Goal: Task Accomplishment & Management: Use online tool/utility

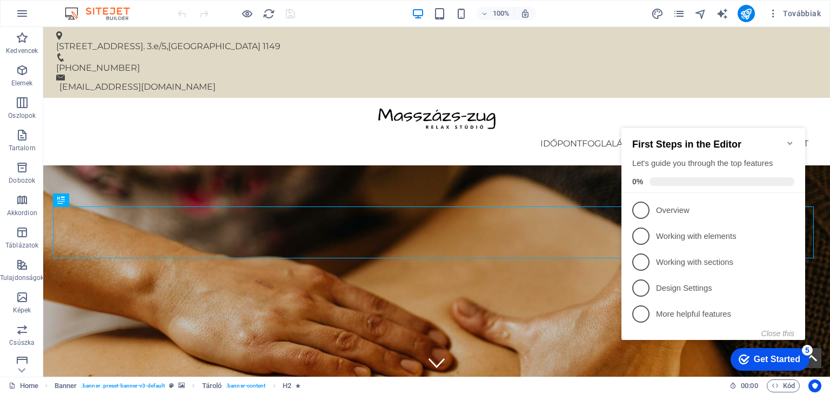
click at [791, 141] on icon "Minimize checklist" at bounding box center [789, 142] width 5 height 3
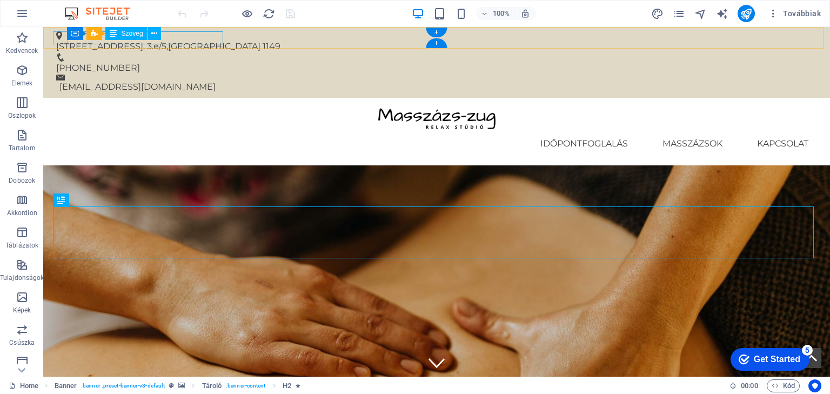
click at [262, 41] on span "1149" at bounding box center [271, 46] width 18 height 10
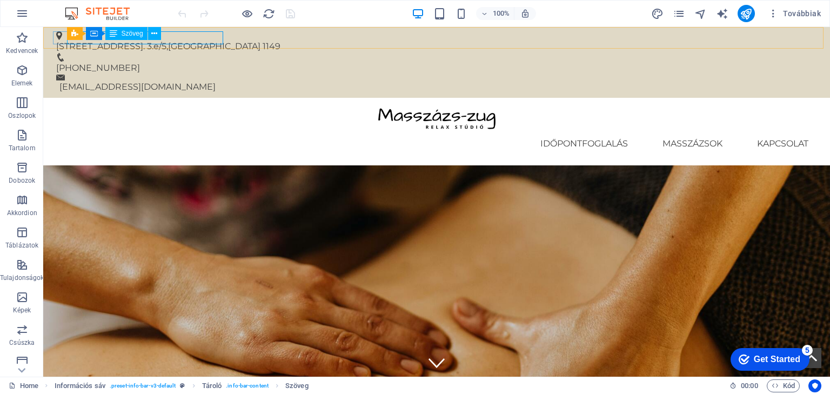
click at [166, 39] on div "Információs sáv Tároló Szöveg" at bounding box center [117, 34] width 101 height 14
click at [188, 41] on span "[GEOGRAPHIC_DATA]" at bounding box center [214, 46] width 92 height 10
click at [189, 41] on span "[GEOGRAPHIC_DATA]" at bounding box center [214, 46] width 92 height 10
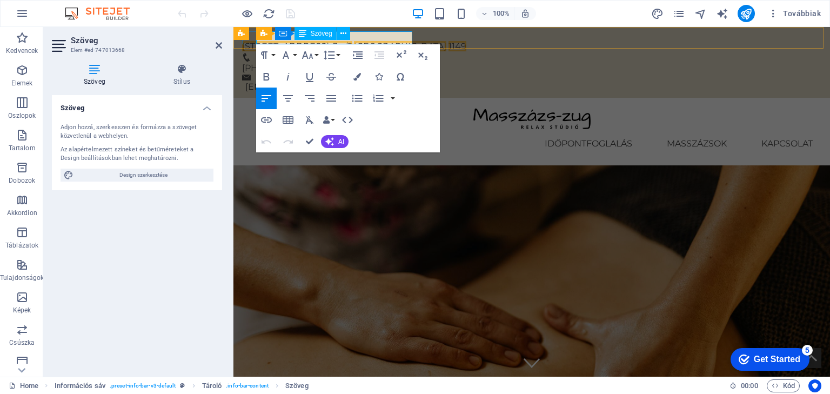
click at [448, 41] on span "1149" at bounding box center [457, 46] width 18 height 10
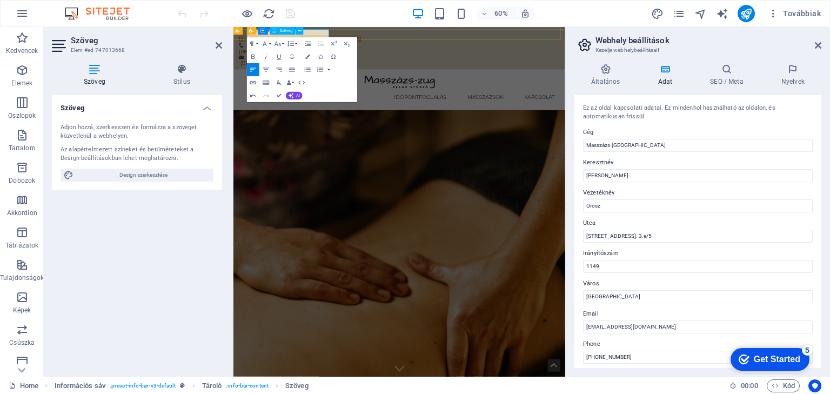
click at [377, 41] on span "[GEOGRAPHIC_DATA]" at bounding box center [400, 46] width 92 height 10
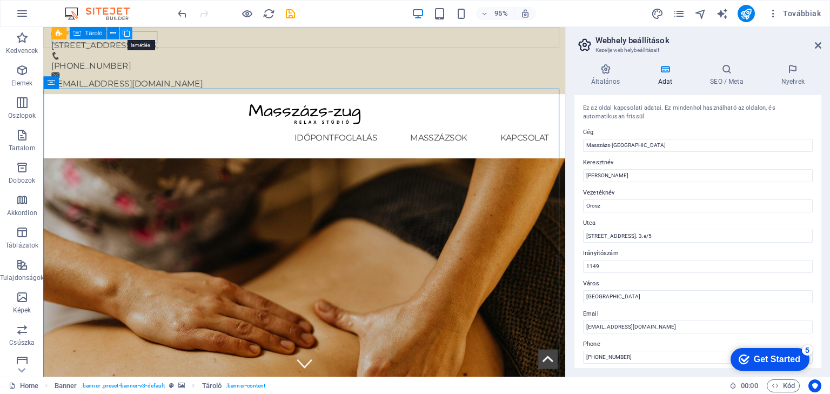
click at [125, 33] on icon at bounding box center [125, 33] width 7 height 11
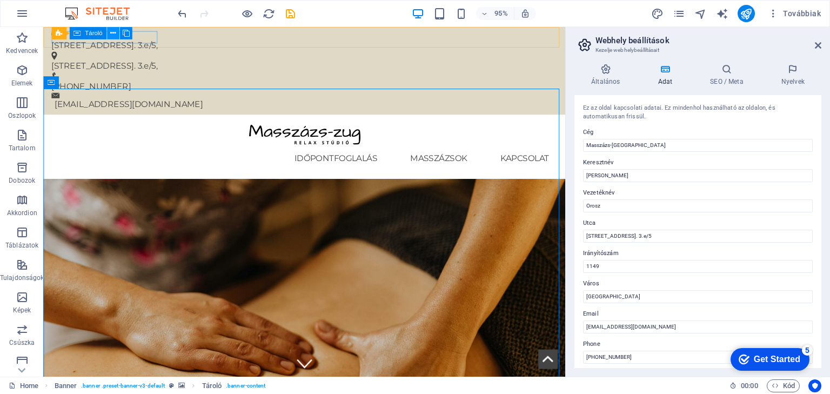
click at [110, 33] on icon at bounding box center [112, 33] width 5 height 11
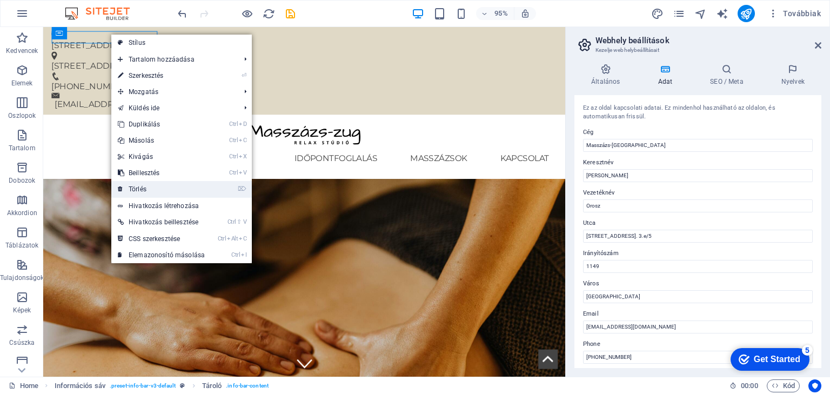
click at [150, 188] on link "⌦ Törlés" at bounding box center [161, 189] width 100 height 16
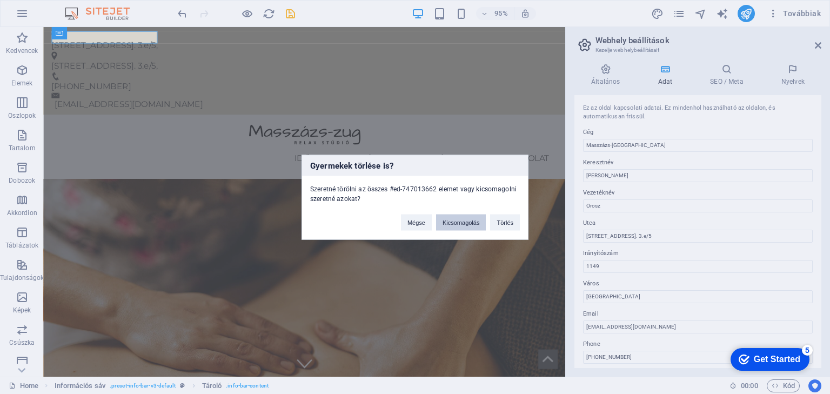
click at [471, 220] on button "Kicsomagolás" at bounding box center [461, 222] width 50 height 16
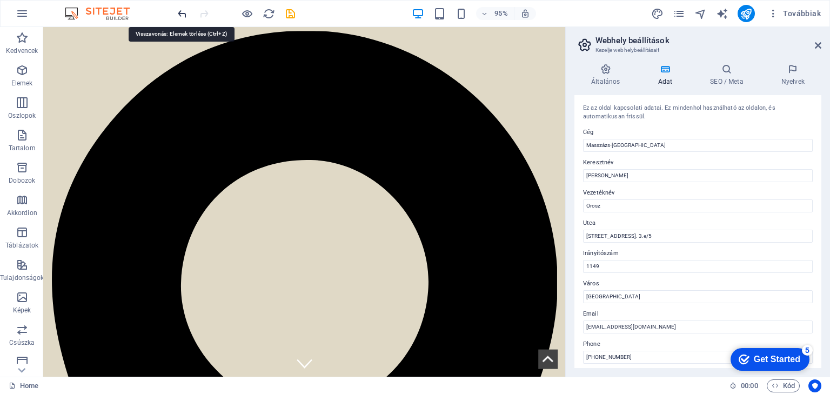
click at [0, 0] on icon "undo" at bounding box center [0, 0] width 0 height 0
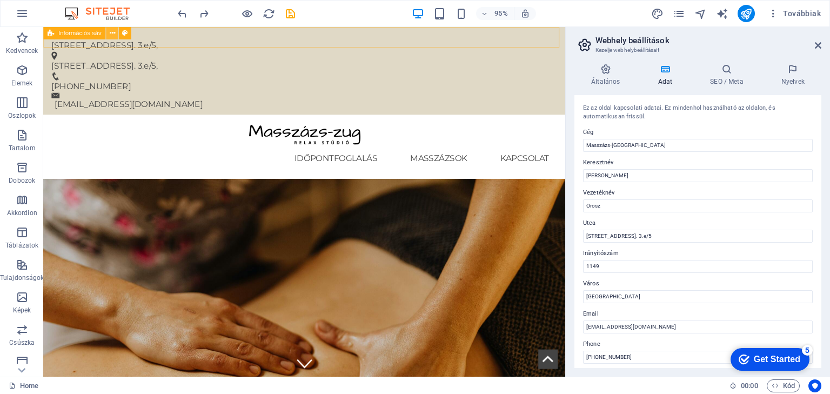
click at [110, 32] on icon at bounding box center [111, 33] width 5 height 11
click at [111, 35] on icon at bounding box center [111, 33] width 5 height 11
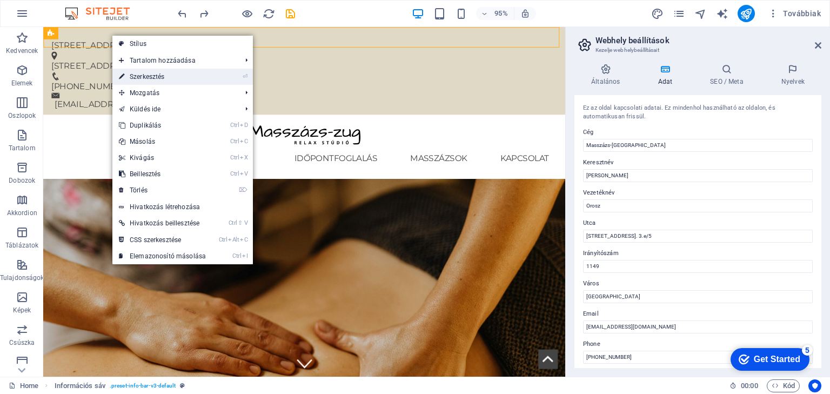
click at [153, 76] on link "⏎ Szerkesztés" at bounding box center [162, 77] width 100 height 16
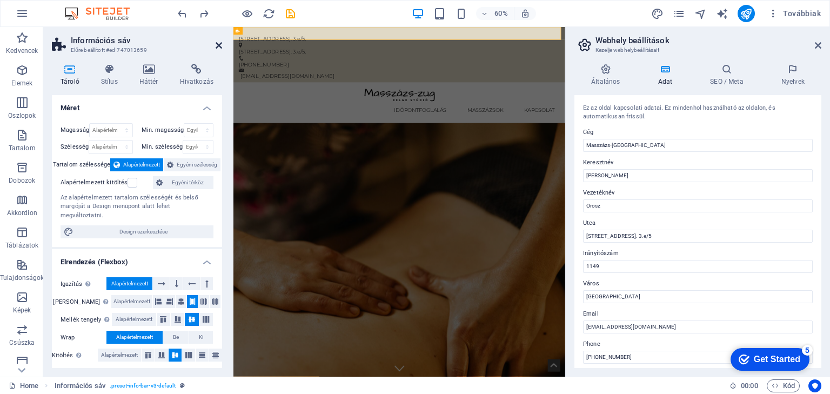
click at [219, 43] on icon at bounding box center [218, 45] width 6 height 9
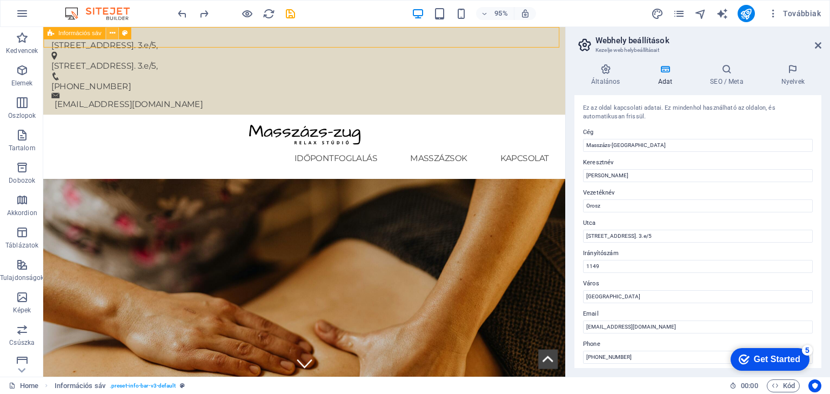
click at [109, 33] on icon at bounding box center [111, 33] width 5 height 11
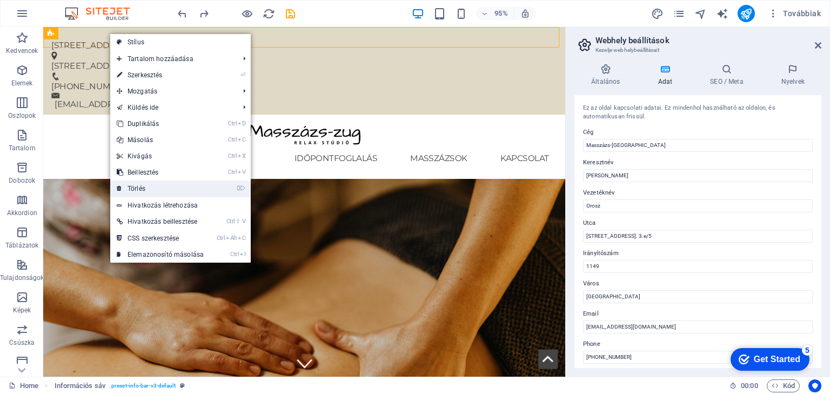
click at [173, 188] on link "⌦ Törlés" at bounding box center [160, 188] width 100 height 16
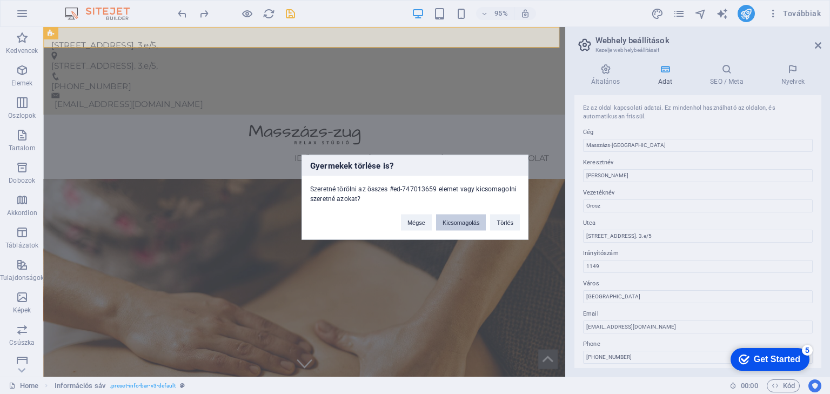
click at [473, 220] on button "Kicsomagolás" at bounding box center [461, 222] width 50 height 16
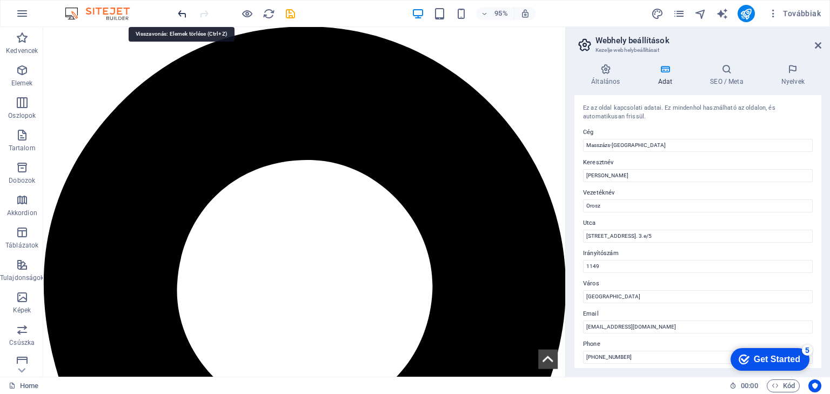
click at [0, 0] on icon "undo" at bounding box center [0, 0] width 0 height 0
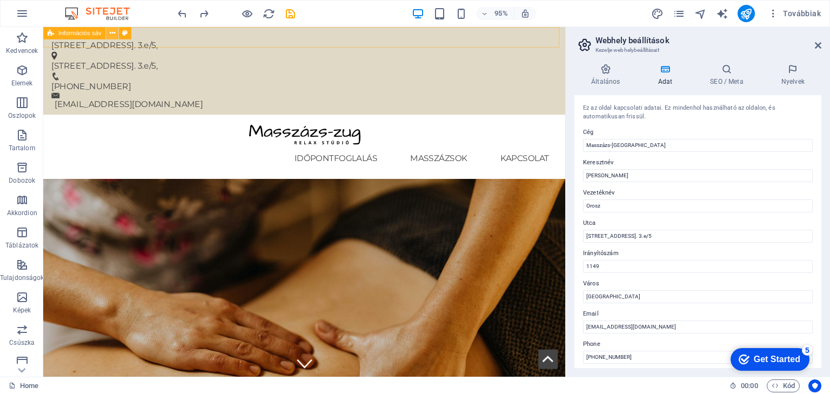
click at [113, 31] on icon at bounding box center [111, 33] width 5 height 11
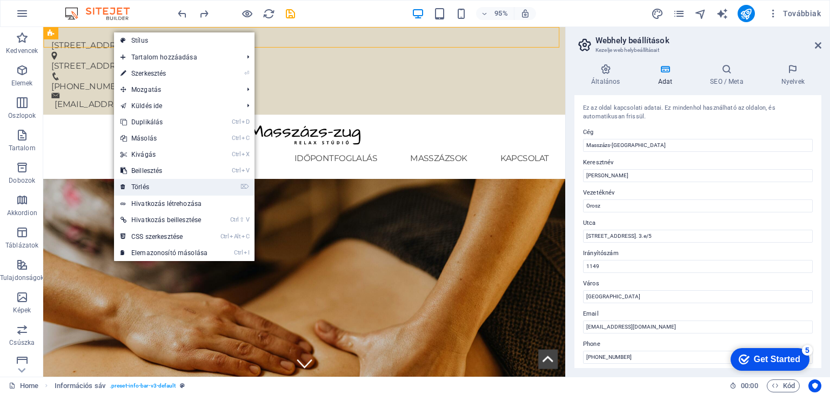
click at [232, 183] on li "⌦ Törlés" at bounding box center [184, 187] width 140 height 17
click at [231, 187] on li "⌦ Törlés" at bounding box center [184, 187] width 140 height 17
click at [136, 186] on link "⌦ Törlés" at bounding box center [164, 187] width 100 height 16
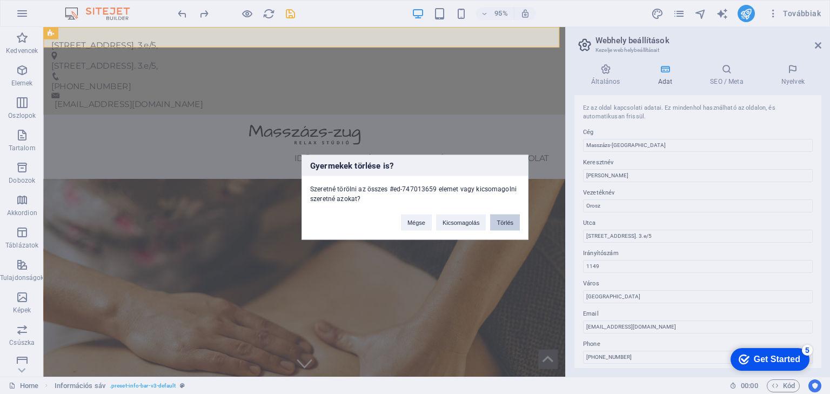
click at [506, 223] on button "Törlés" at bounding box center [505, 222] width 30 height 16
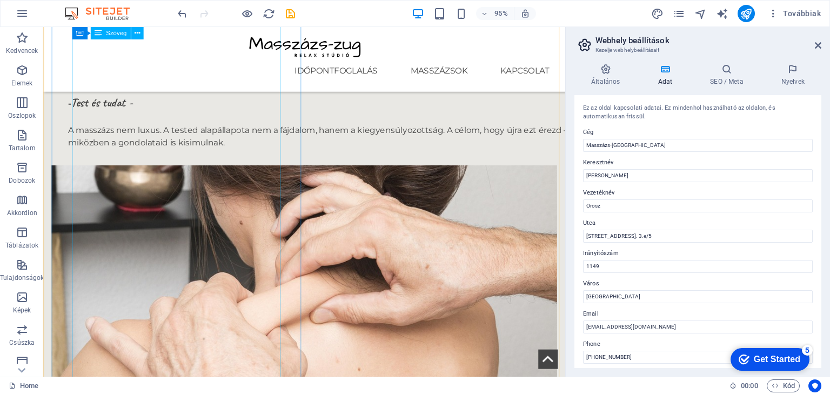
scroll to position [1469, 0]
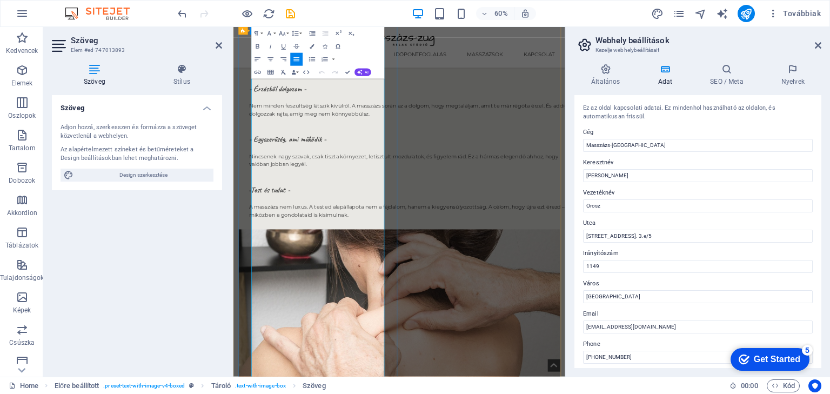
scroll to position [1525, 0]
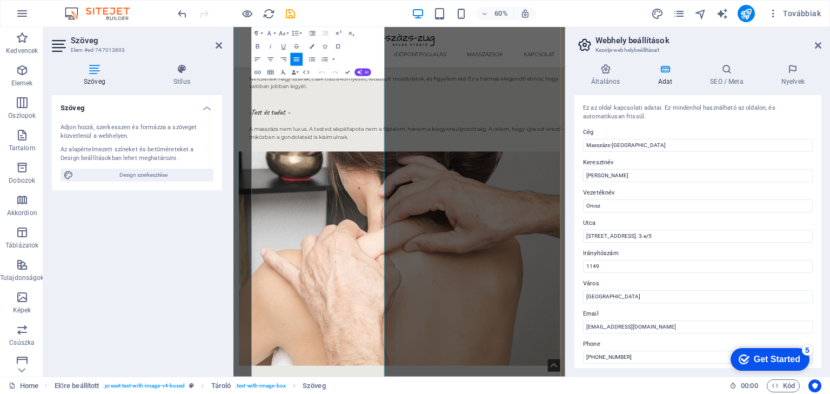
drag, startPoint x: 419, startPoint y: 414, endPoint x: 262, endPoint y: 365, distance: 164.0
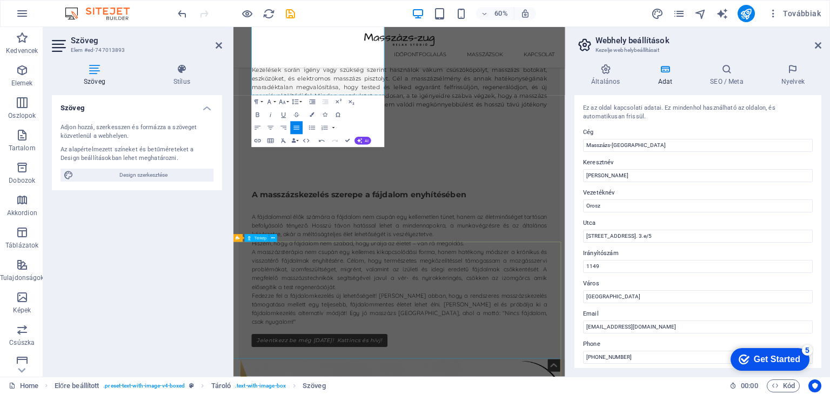
click at [526, 295] on div "időpontfoglalás Masszázsok Kapcsolat Ez a webhely sütiket használ információk t…" at bounding box center [509, 377] width 552 height 5219
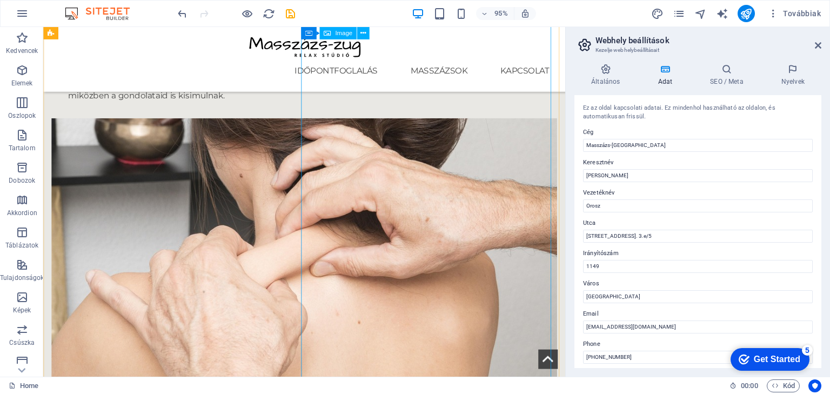
scroll to position [1418, 0]
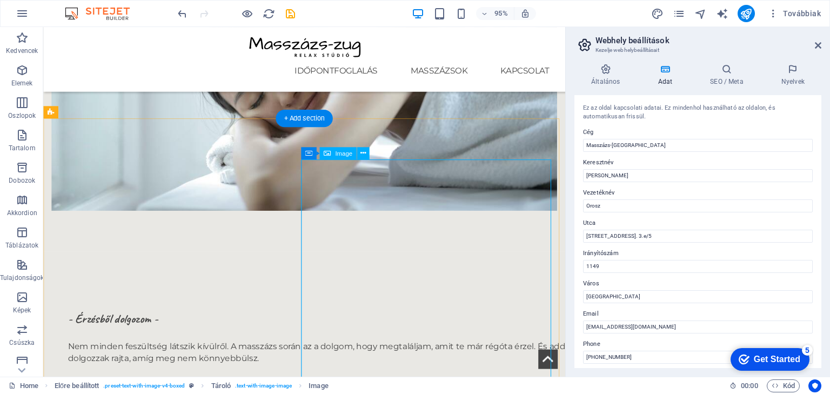
scroll to position [986, 0]
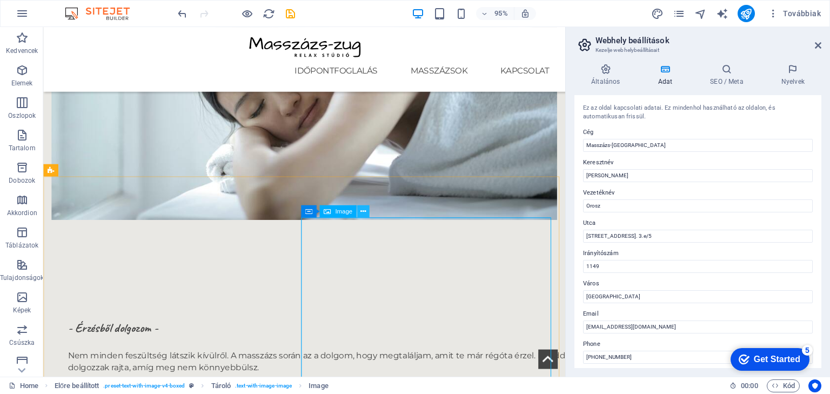
click at [360, 211] on icon at bounding box center [362, 211] width 5 height 11
click at [107, 170] on icon at bounding box center [107, 170] width 5 height 11
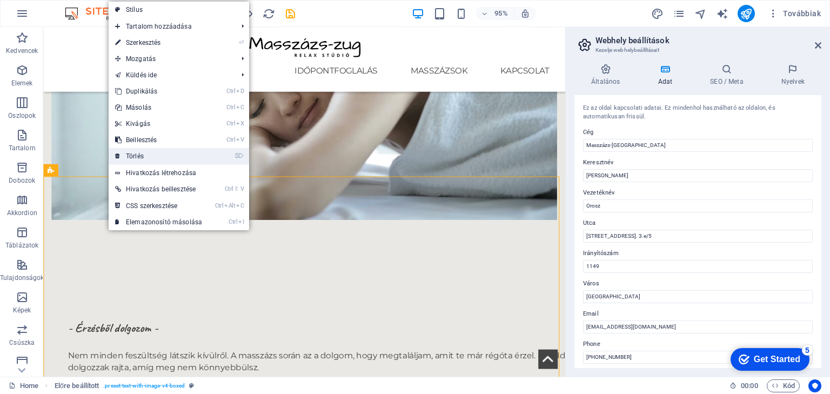
click at [140, 154] on link "⌦ Törlés" at bounding box center [159, 156] width 100 height 16
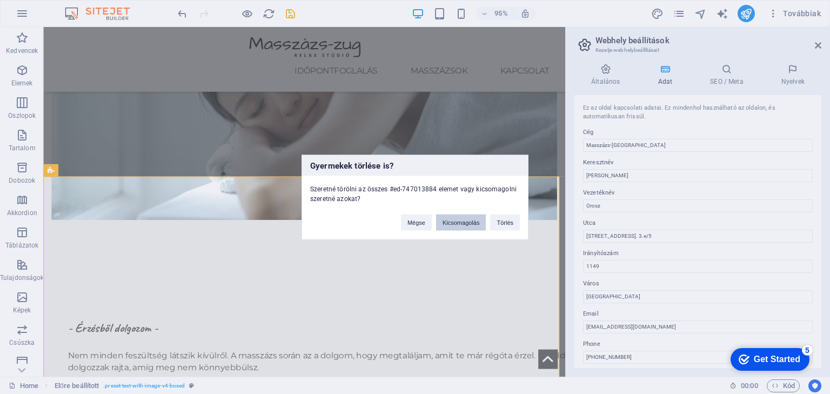
click at [458, 222] on button "Kicsomagolás" at bounding box center [461, 222] width 50 height 16
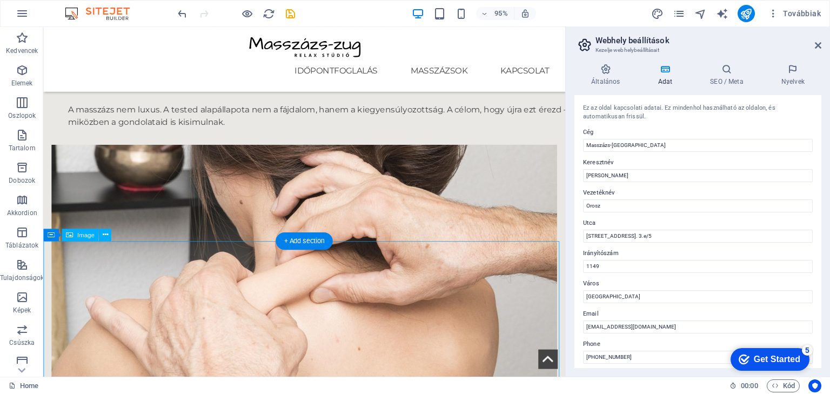
scroll to position [1512, 0]
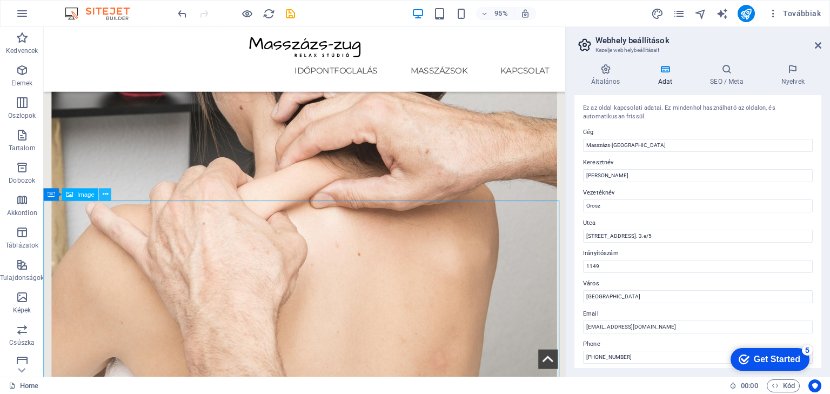
click at [104, 194] on icon at bounding box center [104, 193] width 5 height 11
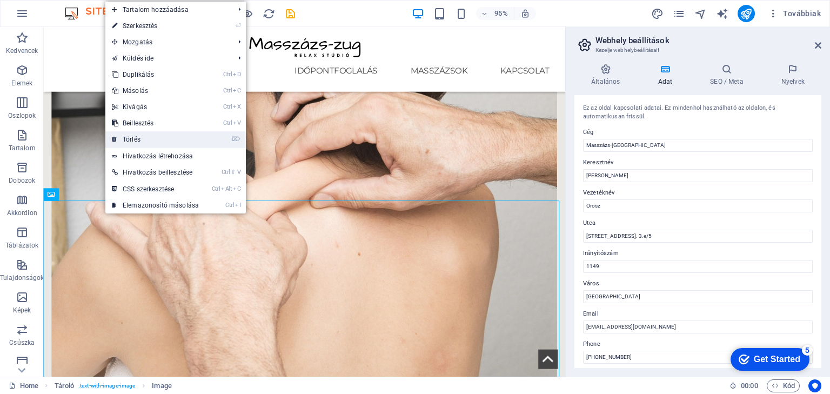
click at [144, 137] on link "⌦ Törlés" at bounding box center [155, 139] width 100 height 16
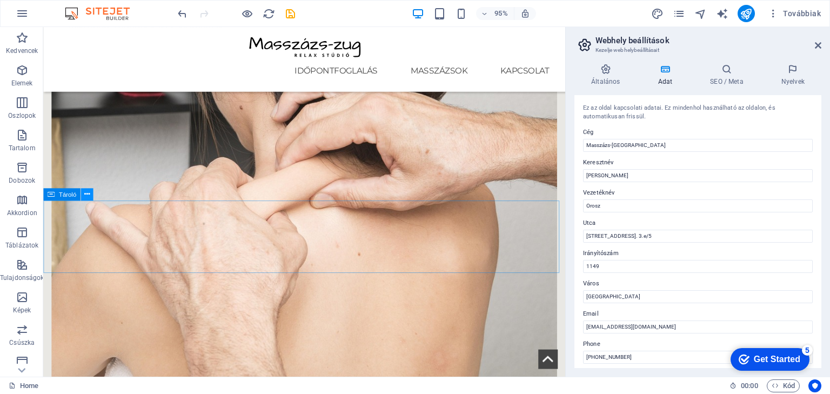
click at [84, 196] on icon at bounding box center [86, 193] width 5 height 11
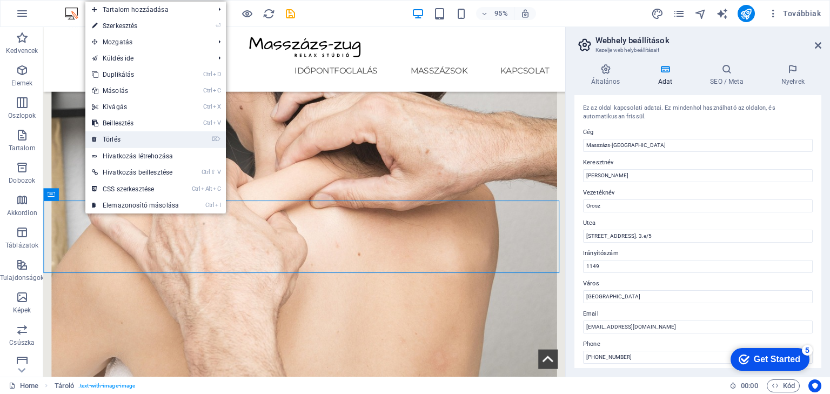
click at [120, 138] on link "⌦ Törlés" at bounding box center [135, 139] width 100 height 16
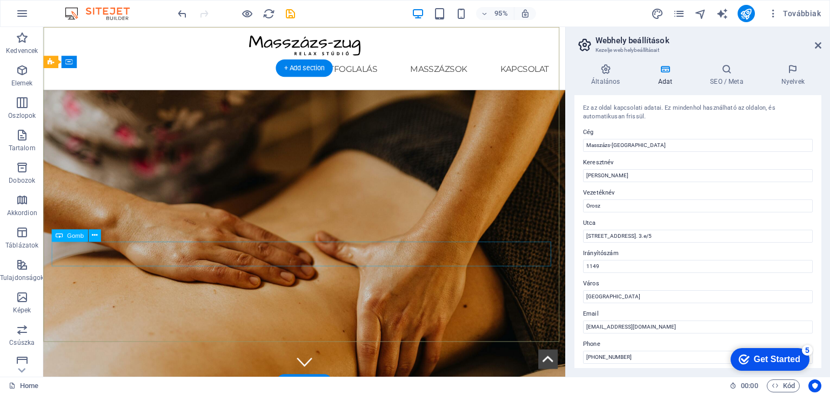
scroll to position [0, 0]
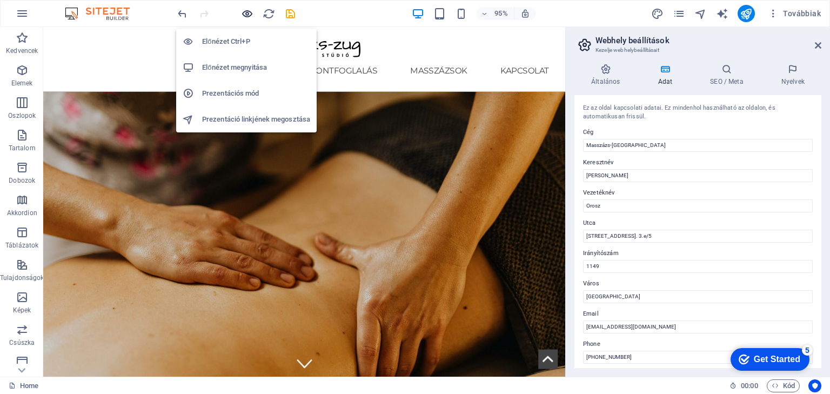
click at [0, 0] on icon "button" at bounding box center [0, 0] width 0 height 0
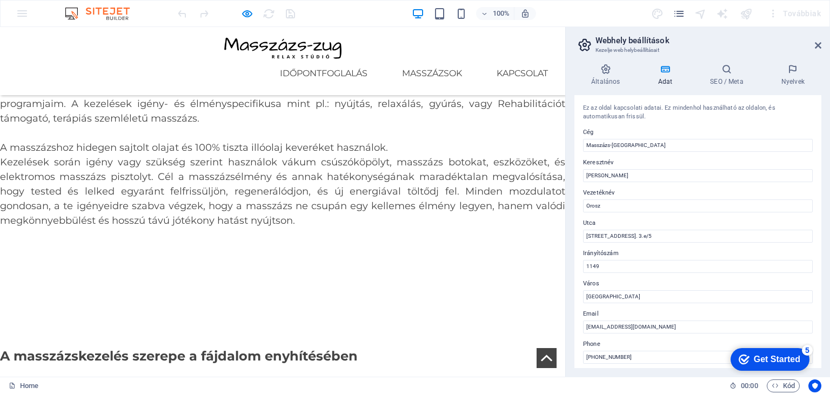
scroll to position [1944, 0]
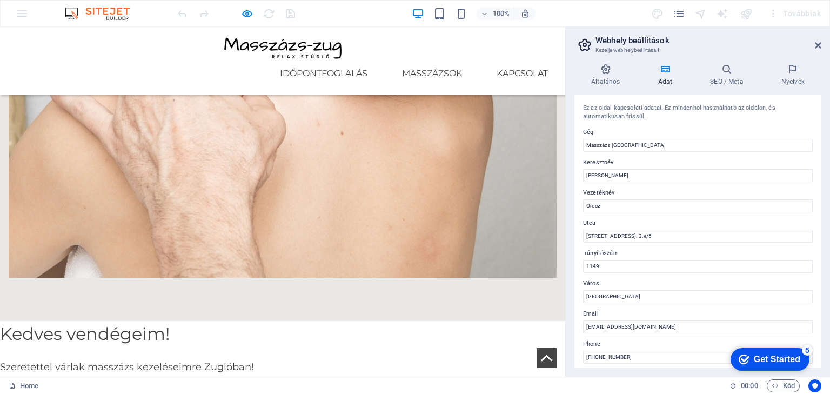
scroll to position [1599, 0]
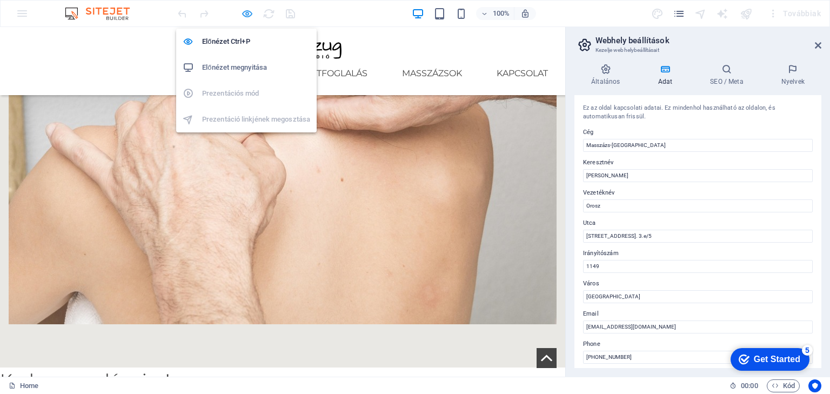
click at [0, 0] on icon "button" at bounding box center [0, 0] width 0 height 0
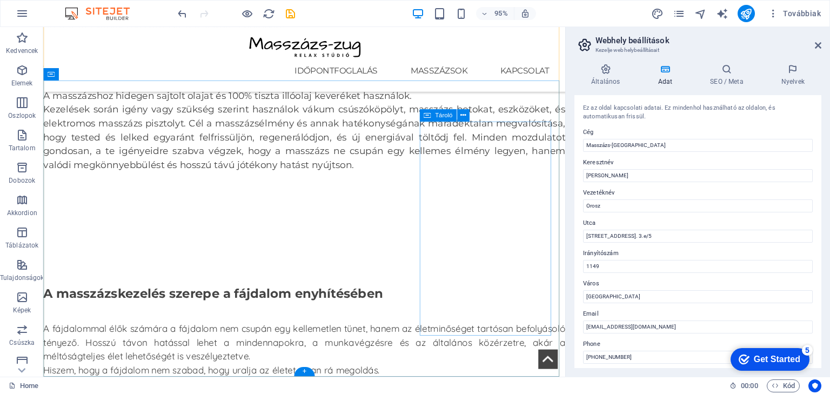
scroll to position [1990, 0]
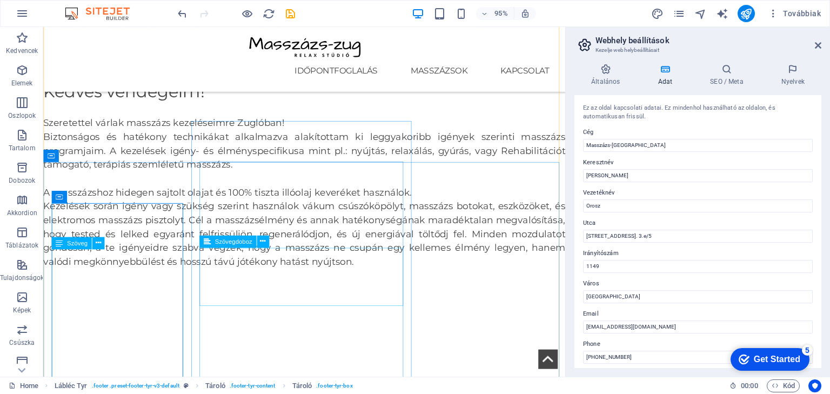
scroll to position [1905, 0]
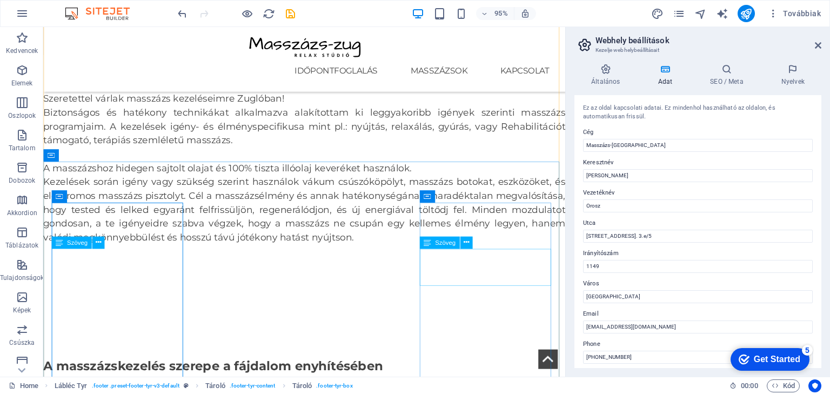
click at [467, 241] on icon at bounding box center [465, 242] width 5 height 11
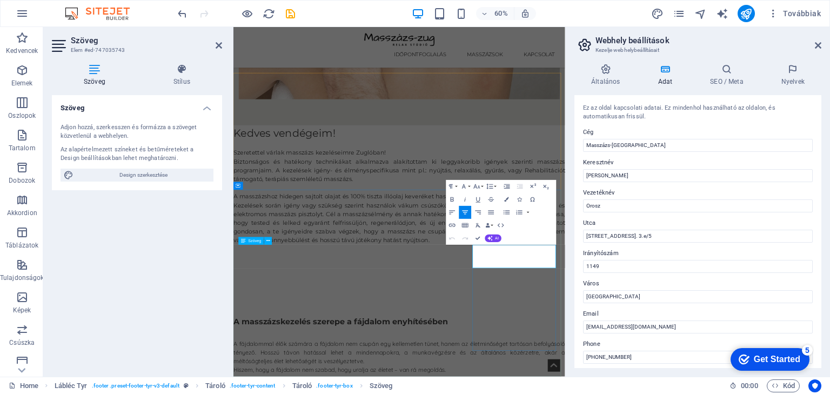
drag, startPoint x: 759, startPoint y: 420, endPoint x: 749, endPoint y: 415, distance: 10.9
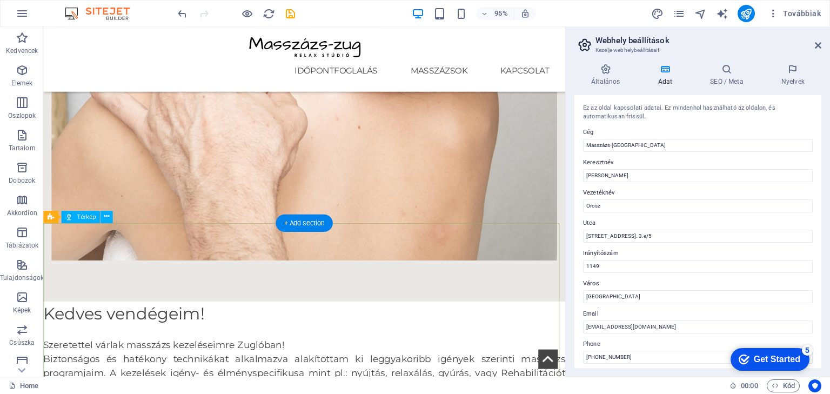
scroll to position [1644, 0]
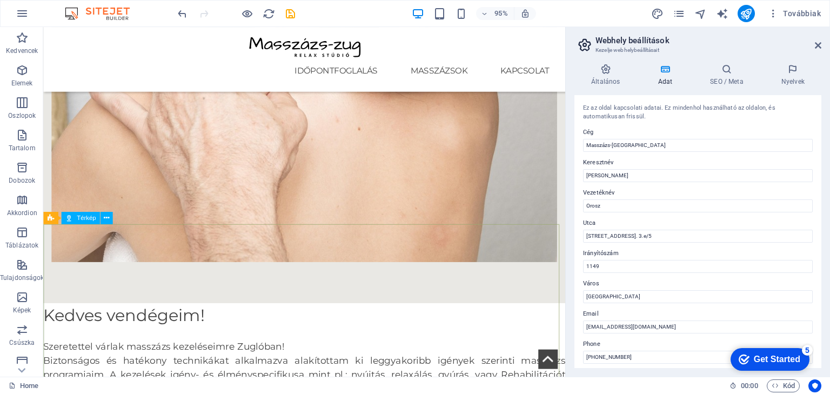
click at [87, 218] on span "Térkép" at bounding box center [86, 218] width 19 height 6
click at [104, 218] on icon at bounding box center [106, 218] width 5 height 11
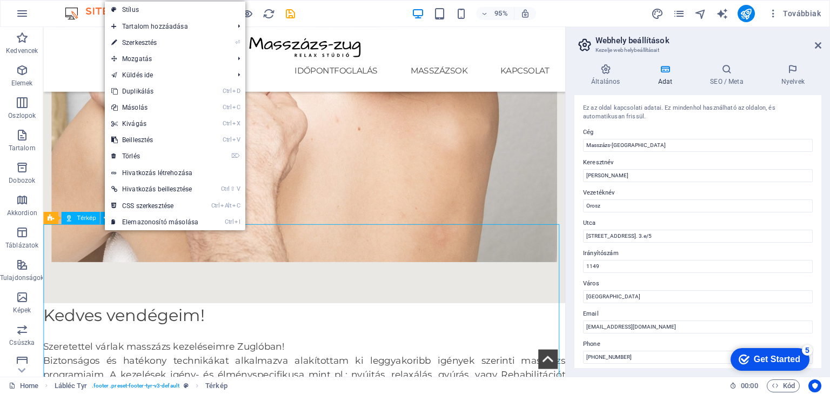
click at [91, 218] on span "Térkép" at bounding box center [86, 218] width 19 height 6
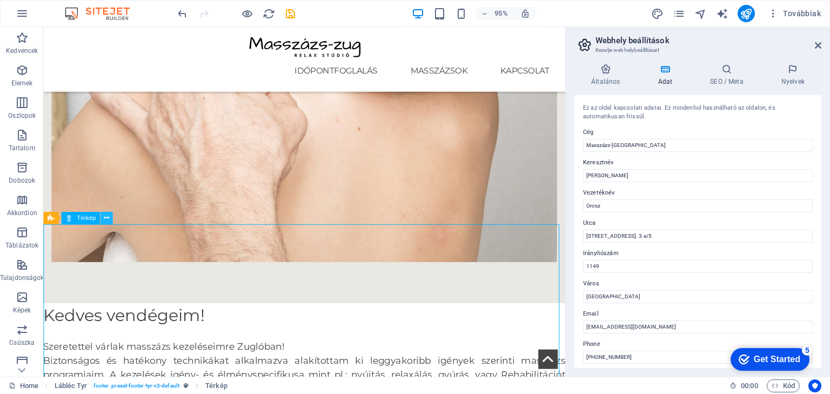
click at [106, 218] on icon at bounding box center [106, 218] width 5 height 11
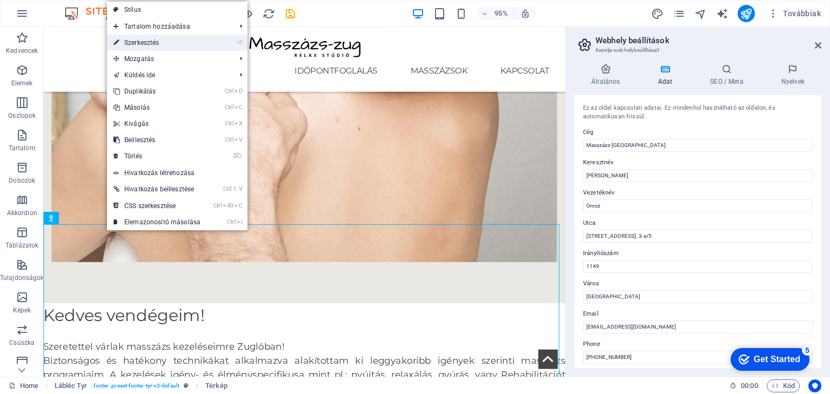
click at [148, 41] on link "⏎ Szerkesztés" at bounding box center [157, 43] width 100 height 16
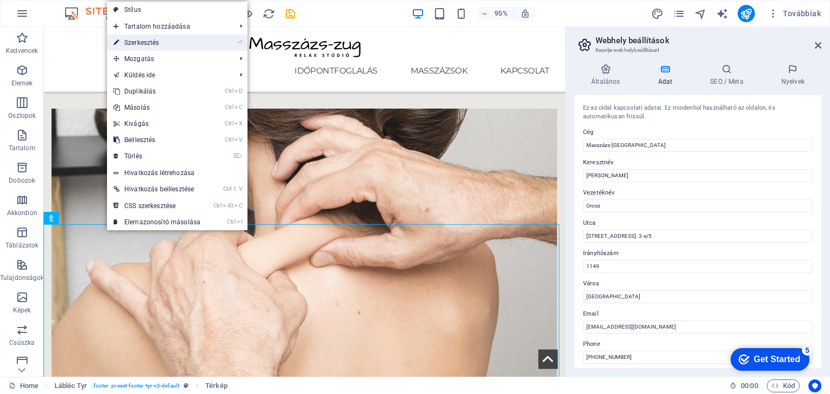
scroll to position [1837, 0]
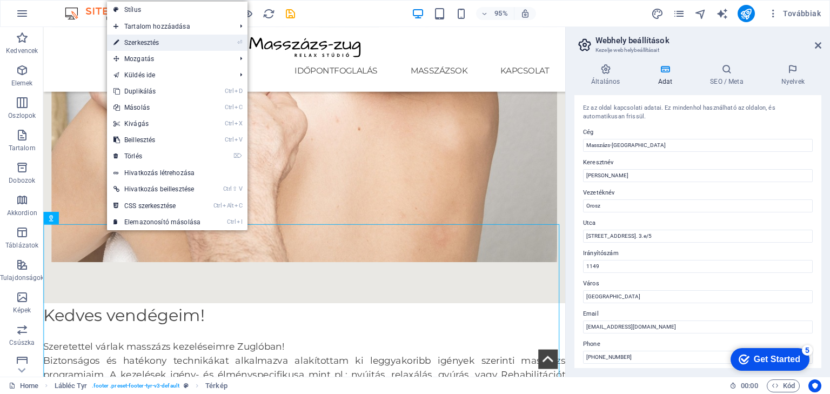
select select "1"
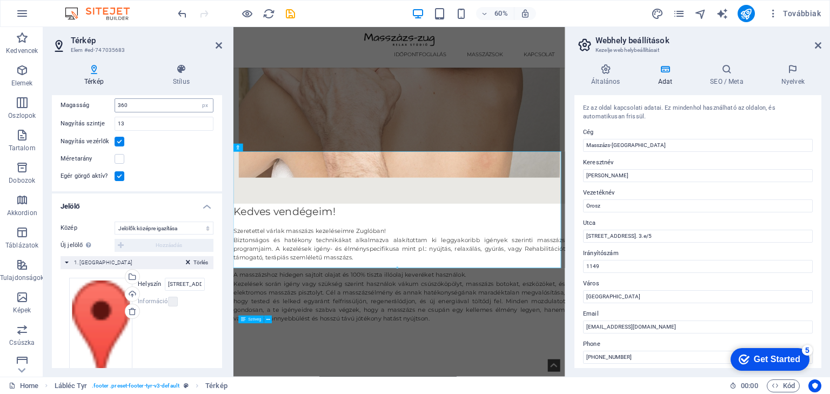
scroll to position [138, 0]
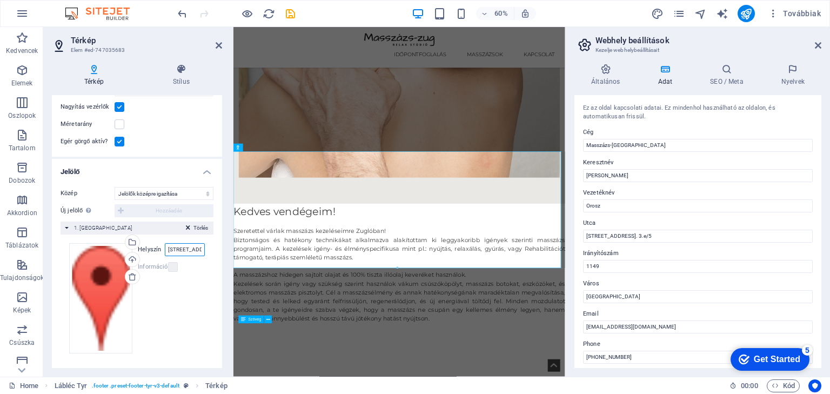
click at [198, 248] on input "Pillangó utca 12. 3.e/5, 1149 Budapest" at bounding box center [185, 249] width 40 height 13
drag, startPoint x: 199, startPoint y: 248, endPoint x: 181, endPoint y: 248, distance: 17.8
click at [181, 248] on input "Pillangó utca 12. 3.e/5, 1149 Budapest" at bounding box center [185, 249] width 40 height 13
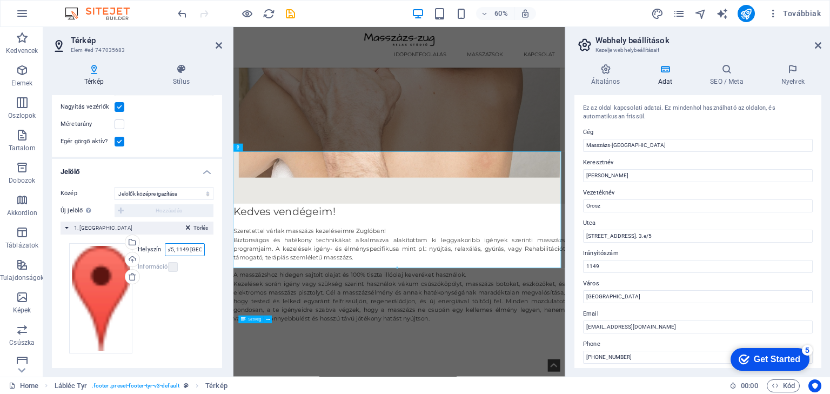
drag, startPoint x: 168, startPoint y: 248, endPoint x: 201, endPoint y: 247, distance: 33.5
click at [201, 247] on input "Pillangó utca 12. 3.e/5, 1149 Budapest" at bounding box center [185, 249] width 40 height 13
type input "Pillangó u"
drag, startPoint x: 194, startPoint y: 246, endPoint x: 167, endPoint y: 248, distance: 27.6
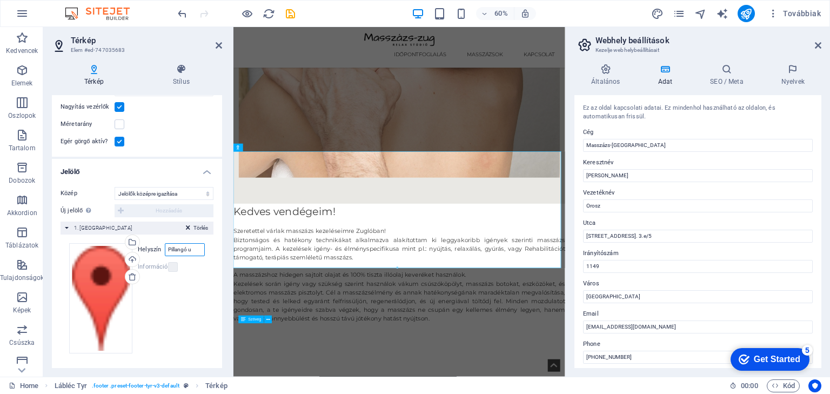
click at [167, 248] on input "Pillangó u" at bounding box center [185, 249] width 40 height 13
type input "BUDAPEST"
click at [197, 294] on div "Húzza ide a fájlokat, kattintson a fájlok kiválasztásához, vagy válasszon fájlo…" at bounding box center [137, 298] width 136 height 111
click at [218, 43] on icon at bounding box center [218, 45] width 6 height 9
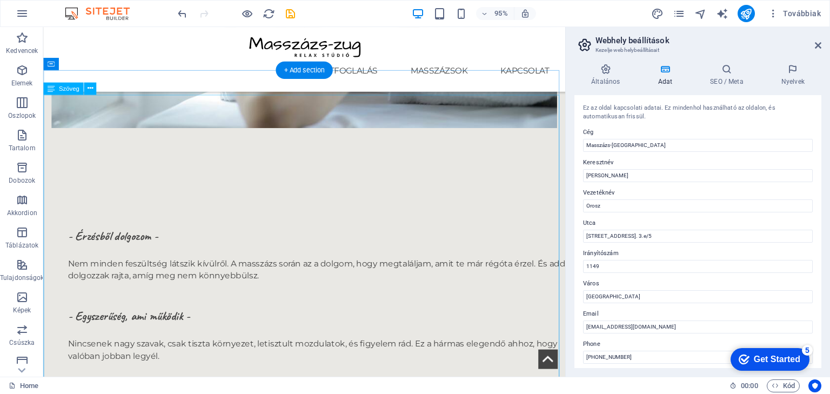
scroll to position [1255, 0]
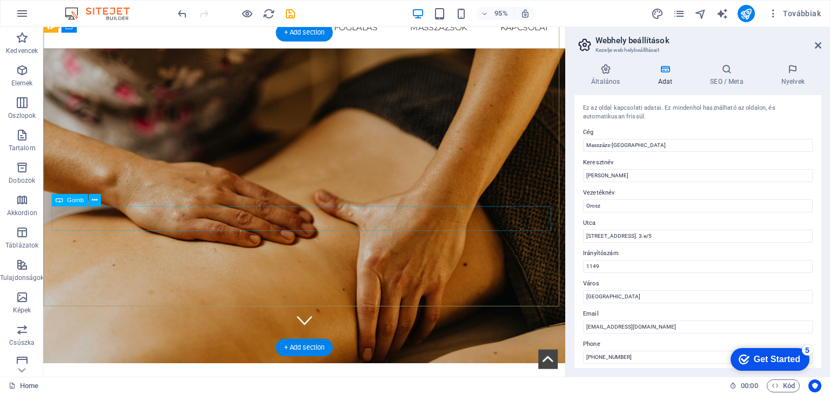
scroll to position [0, 0]
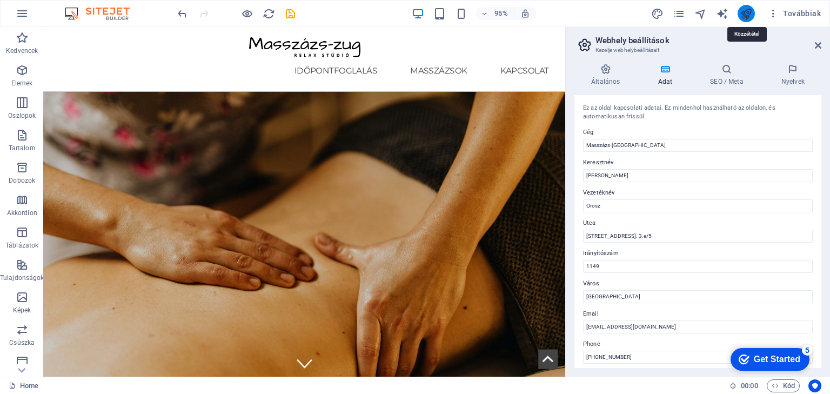
click at [0, 0] on icon "publish" at bounding box center [0, 0] width 0 height 0
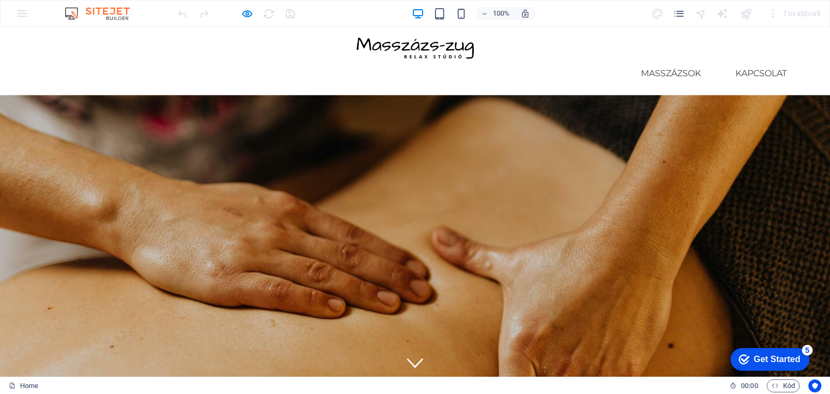
click at [557, 60] on link "időpontfoglalás" at bounding box center [562, 73] width 105 height 26
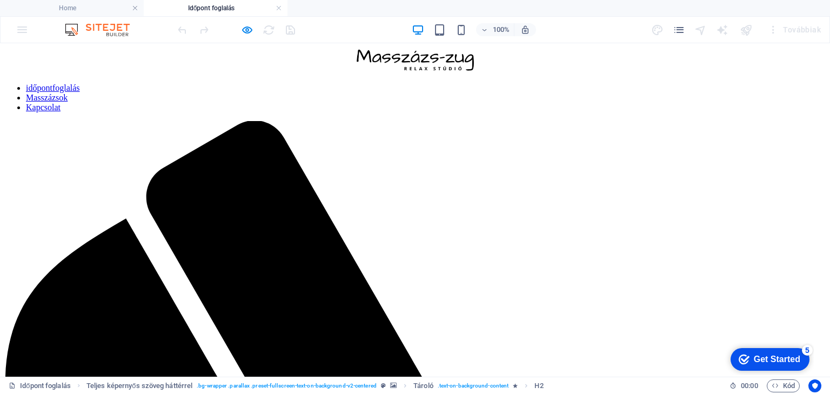
scroll to position [488, 0]
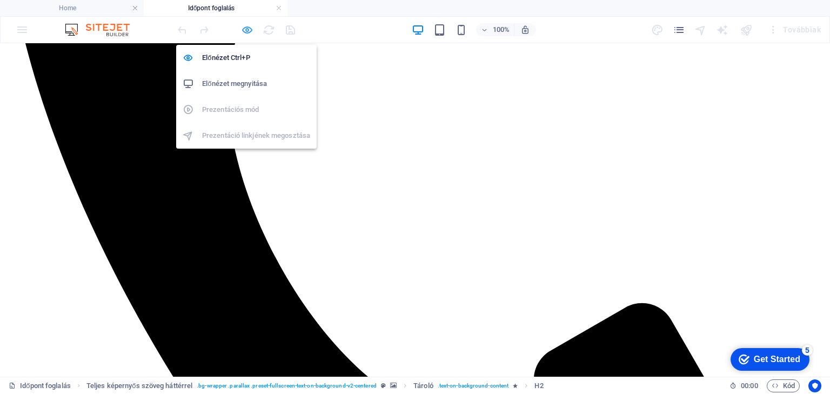
click at [246, 28] on icon "button" at bounding box center [247, 30] width 12 height 12
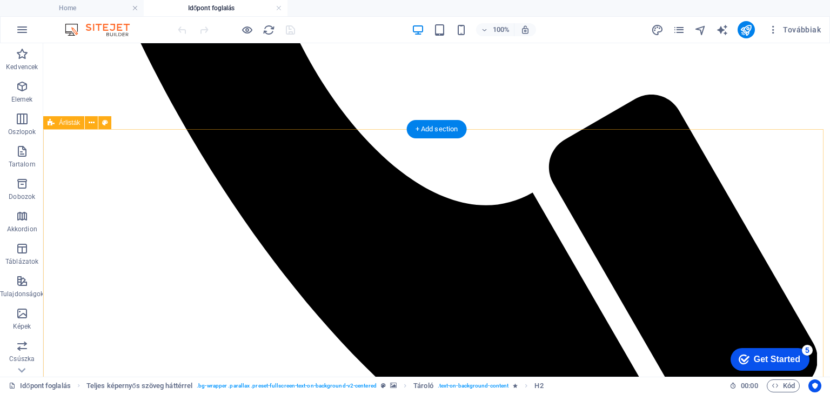
scroll to position [575, 0]
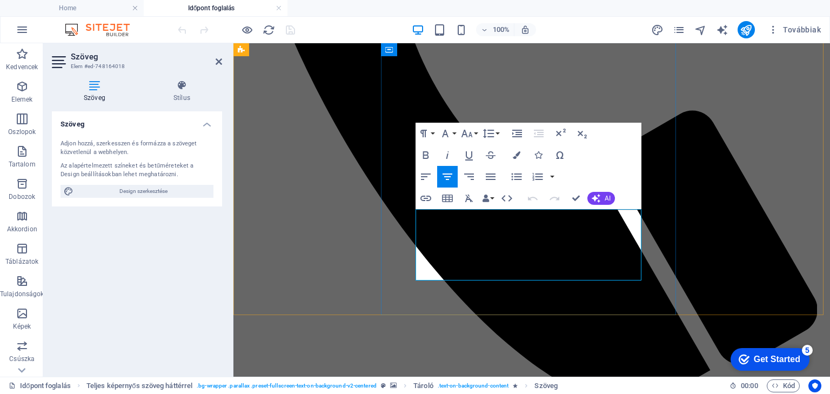
drag, startPoint x: 563, startPoint y: 230, endPoint x: 451, endPoint y: 220, distance: 111.7
drag, startPoint x: 630, startPoint y: 273, endPoint x: 635, endPoint y: 277, distance: 5.8
drag, startPoint x: 631, startPoint y: 274, endPoint x: 436, endPoint y: 268, distance: 195.1
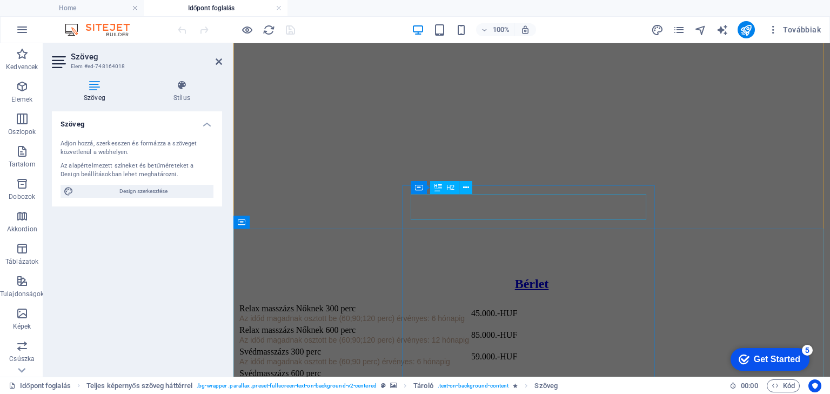
scroll to position [3513, 0]
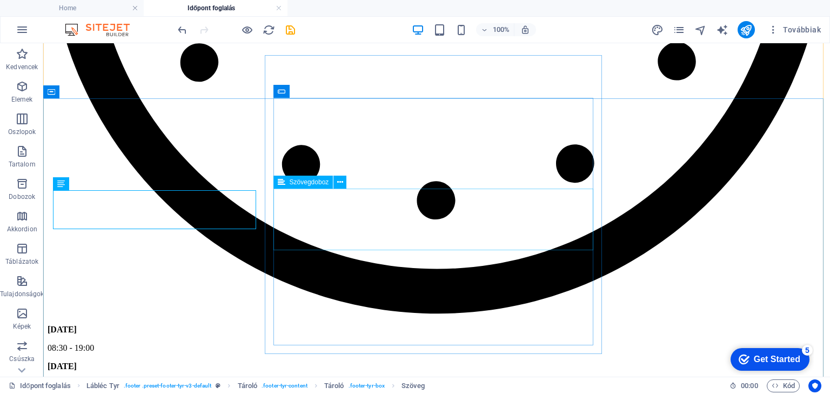
scroll to position [3673, 0]
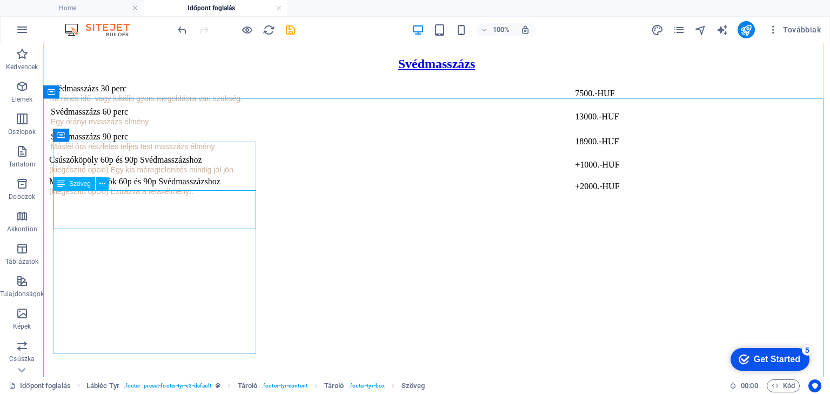
drag, startPoint x: 218, startPoint y: 223, endPoint x: 212, endPoint y: 223, distance: 6.5
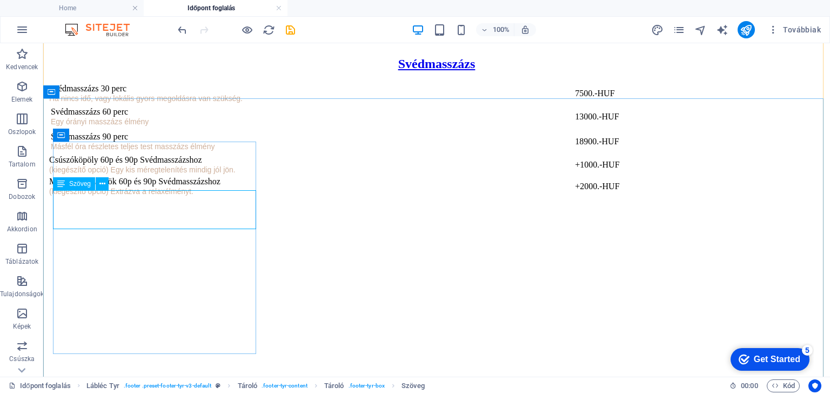
scroll to position [3484, 0]
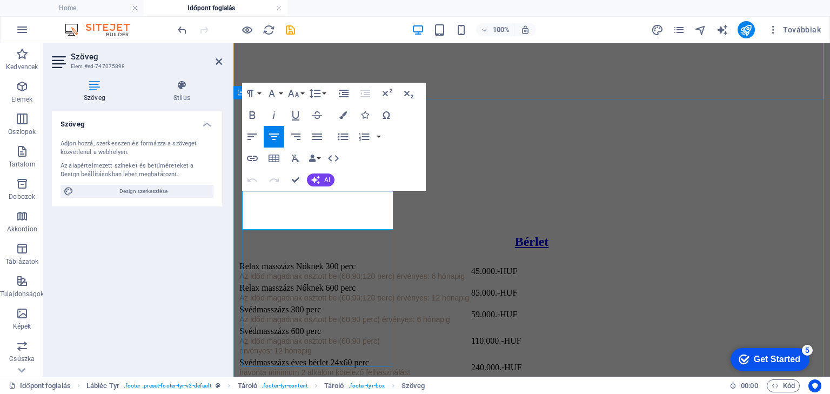
drag, startPoint x: 364, startPoint y: 220, endPoint x: 265, endPoint y: 194, distance: 102.7
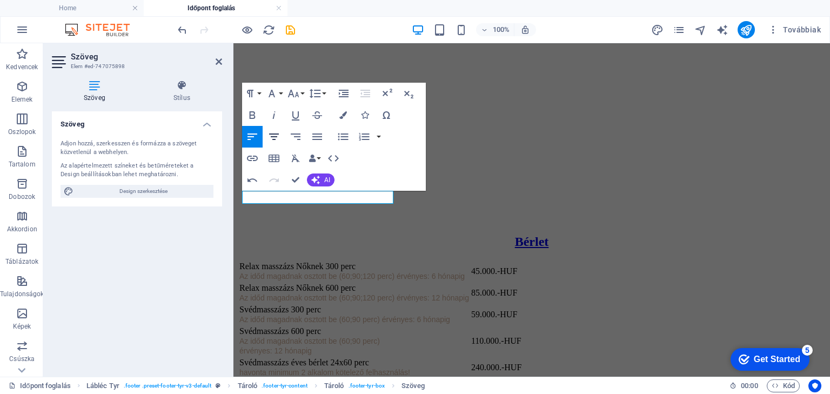
click at [271, 137] on icon "button" at bounding box center [274, 136] width 10 height 6
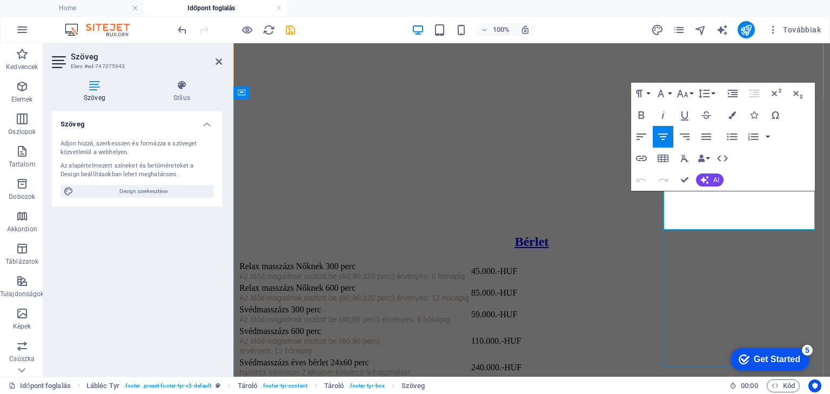
drag, startPoint x: 795, startPoint y: 223, endPoint x: 710, endPoint y: 199, distance: 88.6
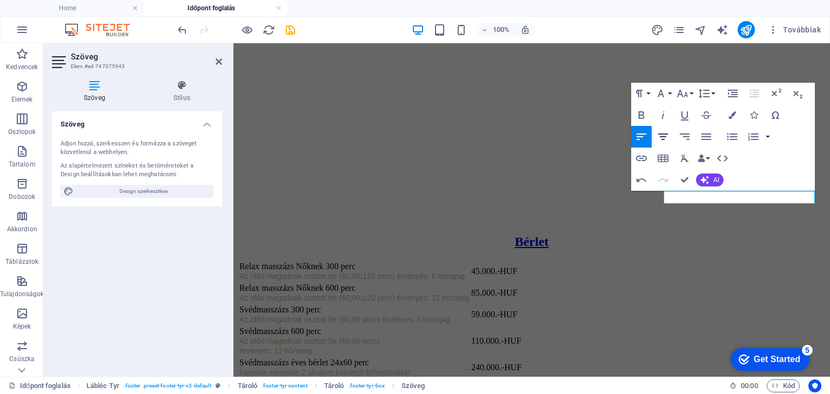
click at [663, 134] on icon "button" at bounding box center [662, 136] width 13 height 13
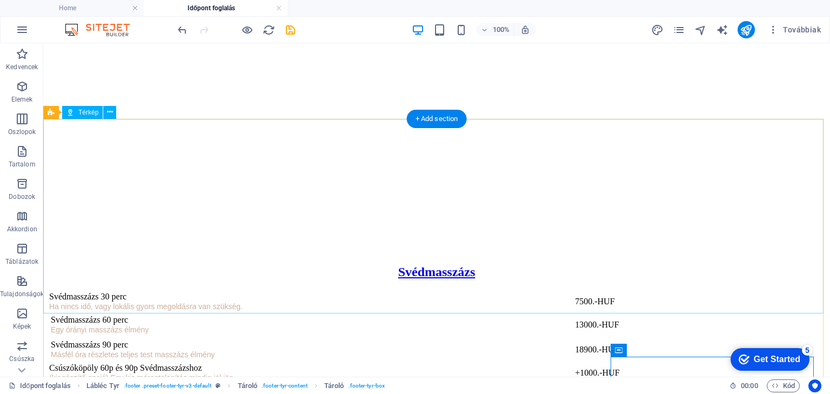
scroll to position [3457, 0]
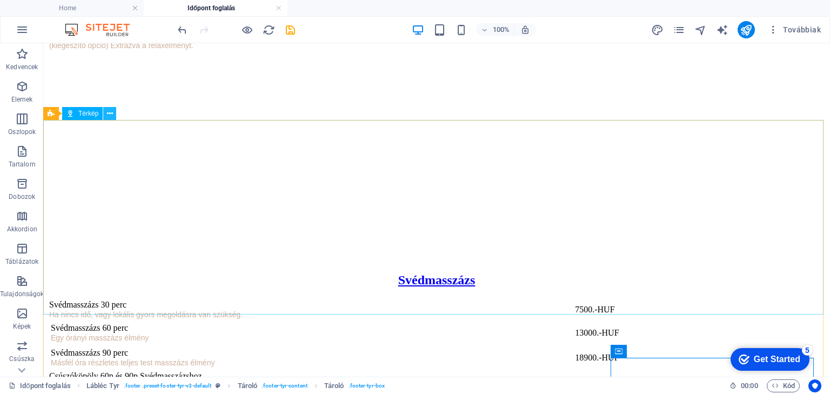
click at [107, 112] on icon at bounding box center [110, 113] width 6 height 11
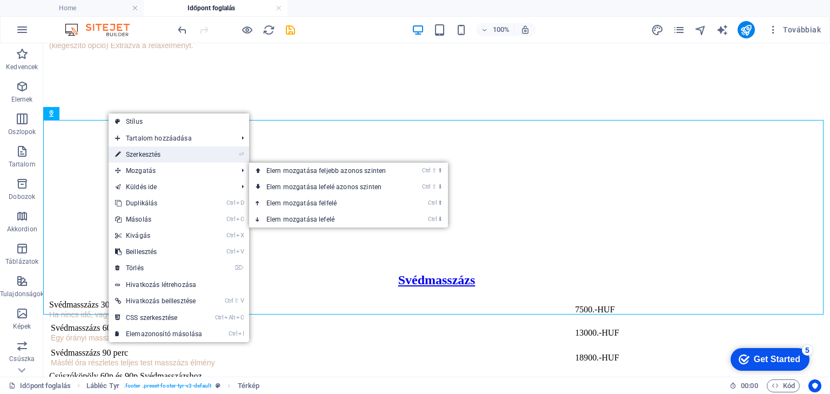
click at [141, 155] on link "⏎ Szerkesztés" at bounding box center [159, 154] width 100 height 16
select select "1"
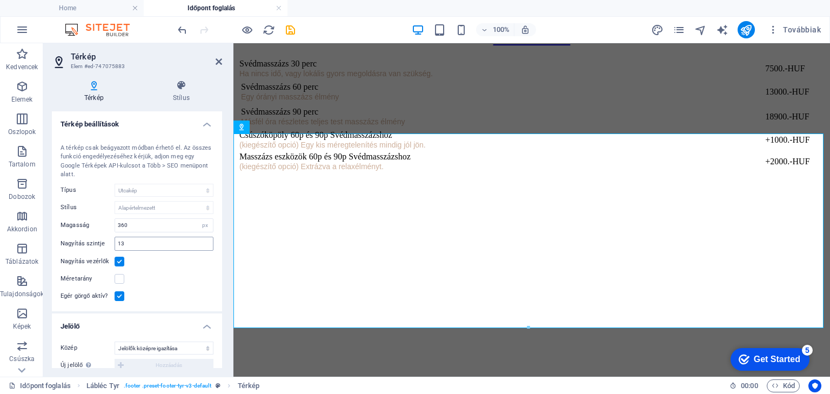
scroll to position [130, 0]
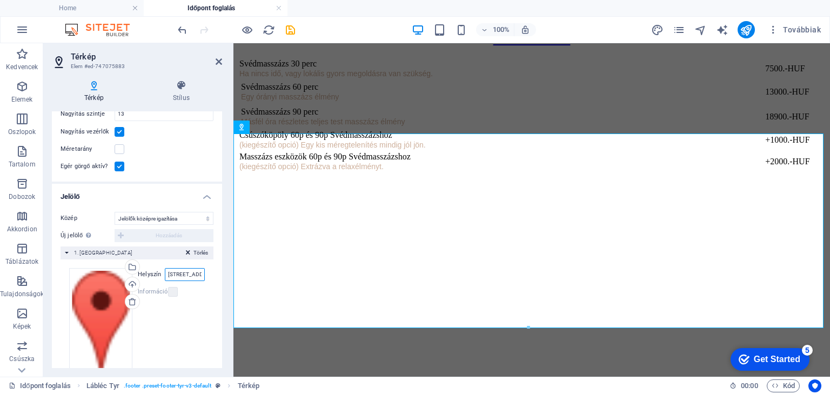
click at [196, 272] on input "Pillangó utca 12. 3.e/5, 1149 Budapest" at bounding box center [185, 274] width 40 height 13
click at [200, 274] on input "a 12. 3.e/5, 1149 Budapest" at bounding box center [185, 274] width 40 height 13
click at [197, 275] on input "49 Budapest" at bounding box center [185, 274] width 40 height 13
type input "4"
type input "BUDAPEST"
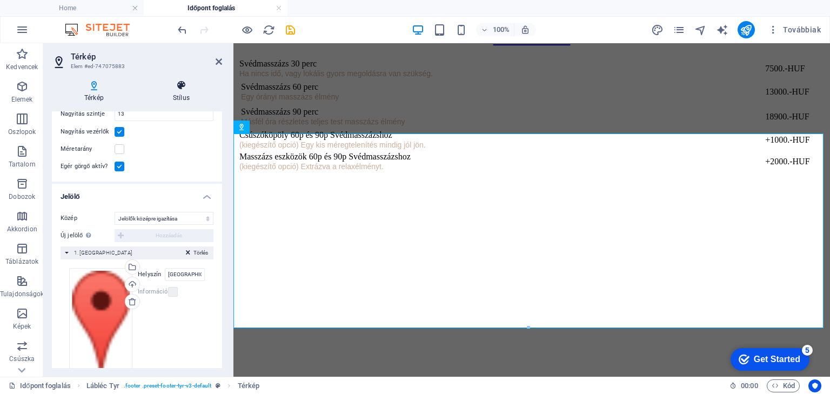
click at [212, 89] on icon at bounding box center [181, 85] width 82 height 11
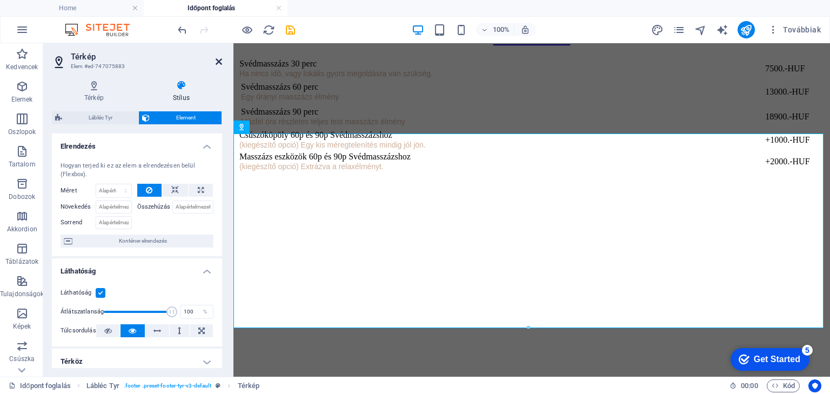
click at [217, 60] on icon at bounding box center [218, 61] width 6 height 9
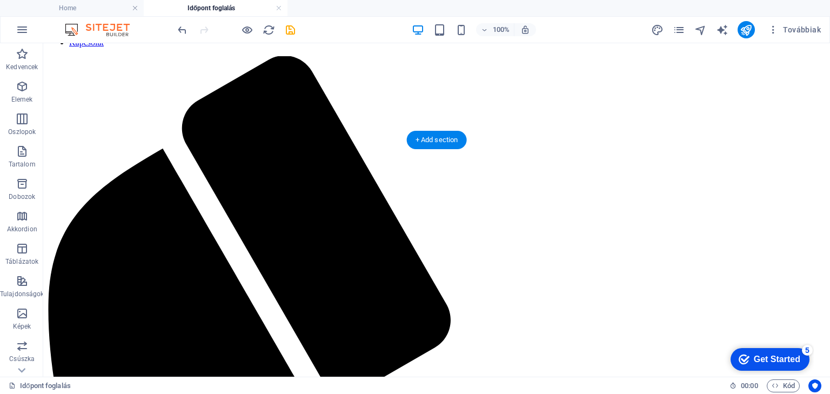
scroll to position [0, 0]
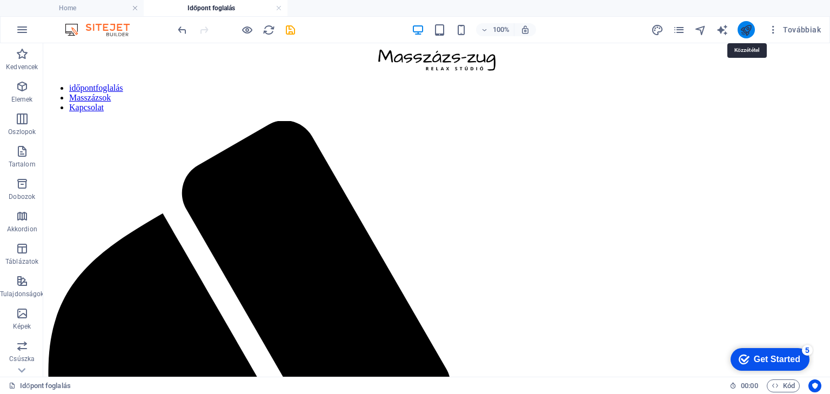
click at [746, 30] on icon "publish" at bounding box center [745, 30] width 12 height 12
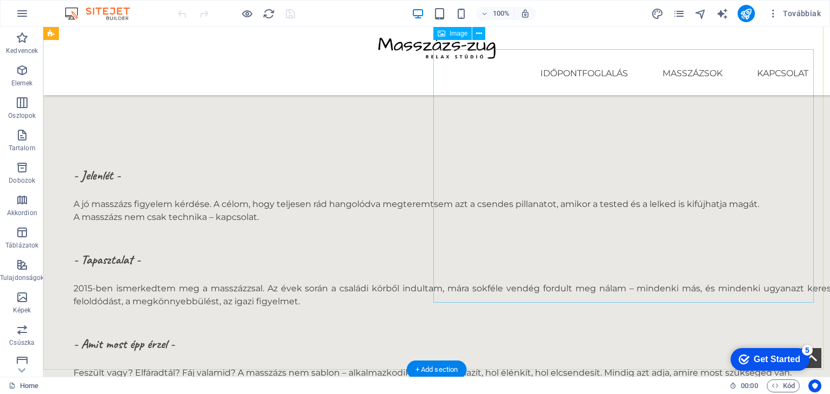
scroll to position [359, 0]
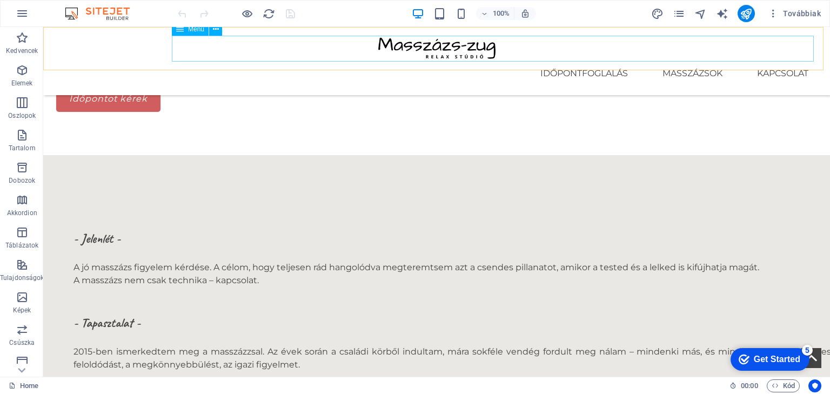
click at [782, 60] on nav "időpontfoglalás Masszázsok Kapcsolat" at bounding box center [436, 73] width 760 height 26
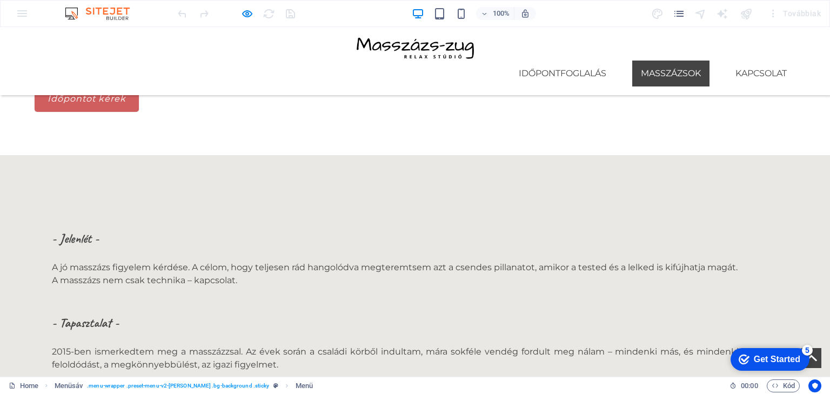
click at [674, 60] on link "Masszázsok" at bounding box center [670, 73] width 77 height 26
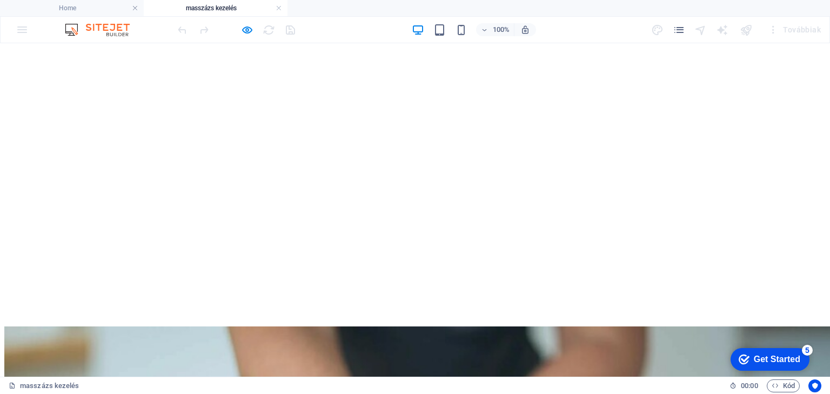
scroll to position [4536, 0]
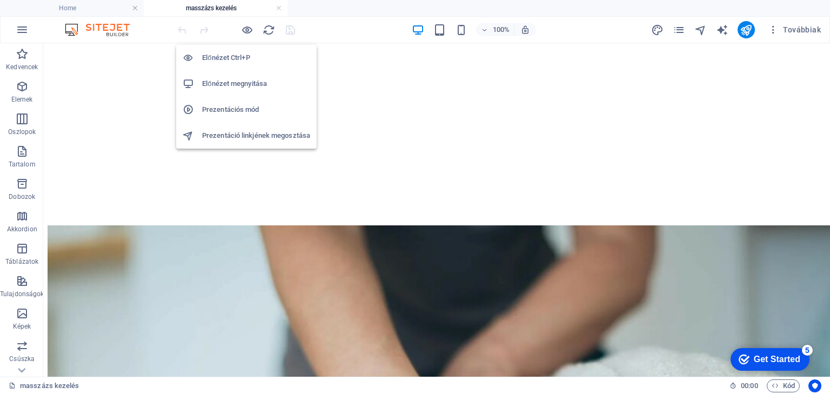
scroll to position [5072, 0]
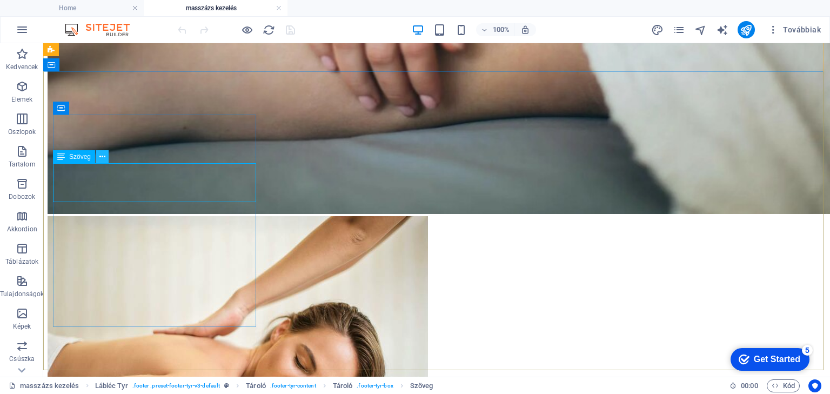
click at [99, 157] on icon at bounding box center [102, 156] width 6 height 11
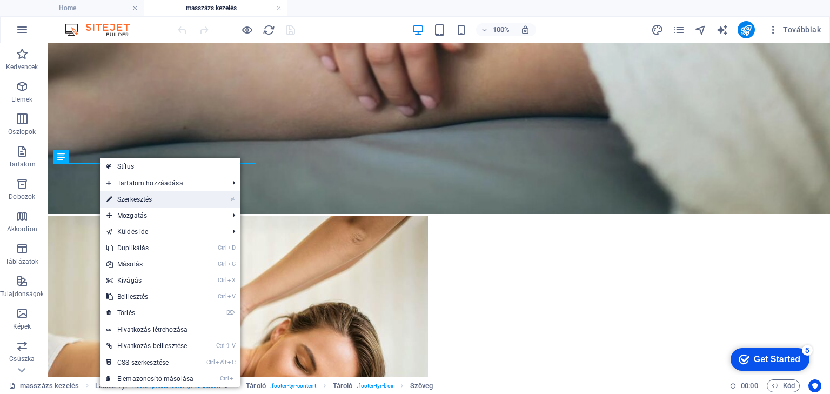
click at [137, 199] on link "⏎ Szerkesztés" at bounding box center [150, 199] width 100 height 16
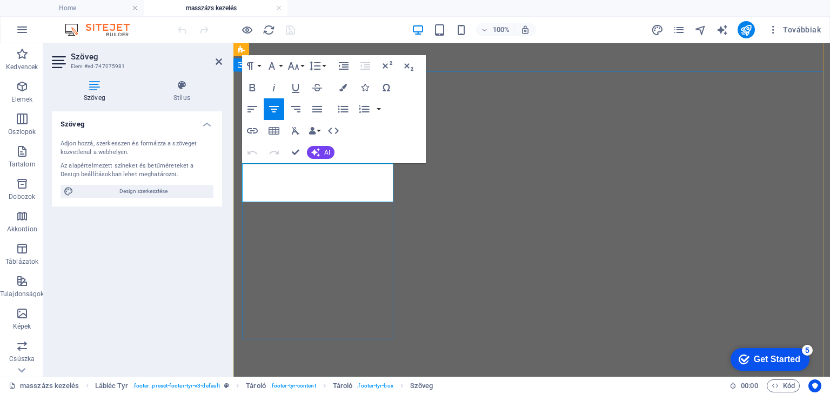
drag, startPoint x: 365, startPoint y: 196, endPoint x: 272, endPoint y: 170, distance: 96.4
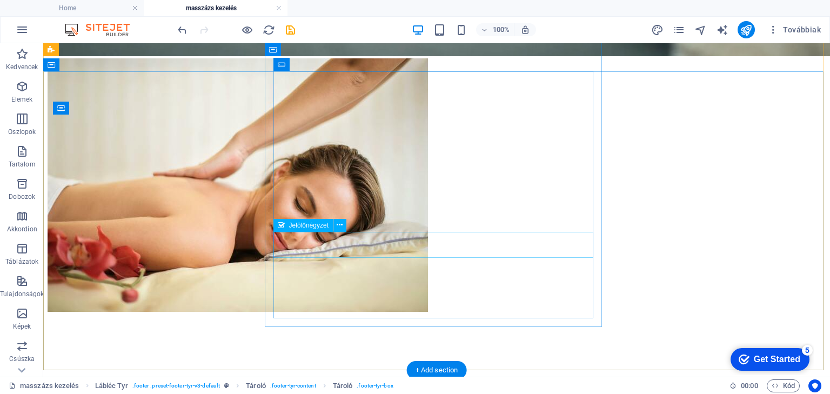
scroll to position [5072, 0]
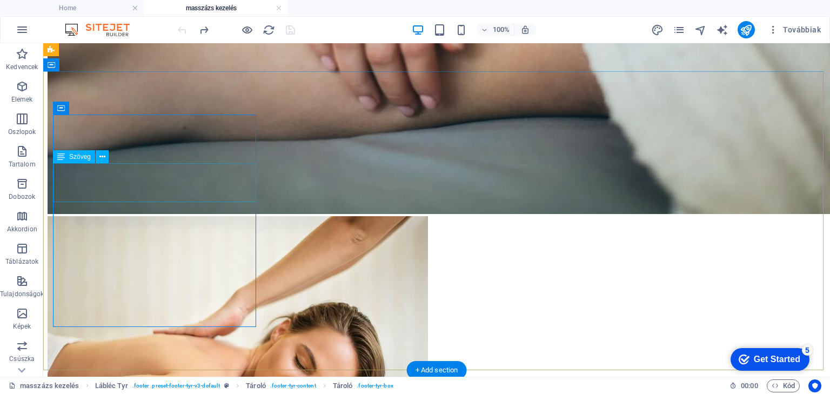
click at [104, 157] on icon at bounding box center [102, 156] width 6 height 11
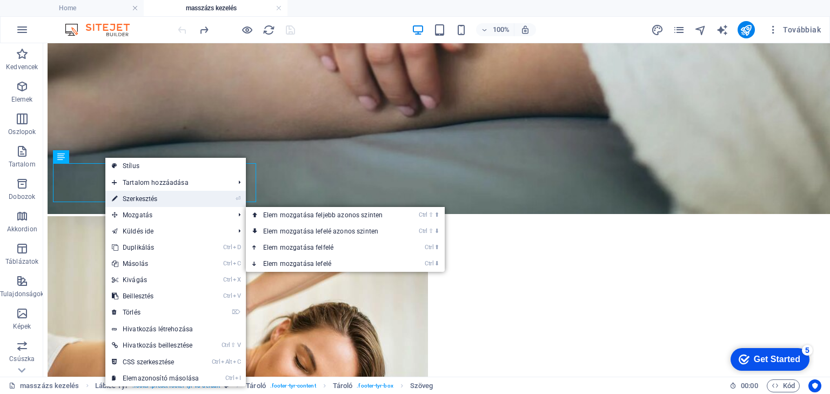
click at [146, 199] on link "⏎ Szerkesztés" at bounding box center [155, 199] width 100 height 16
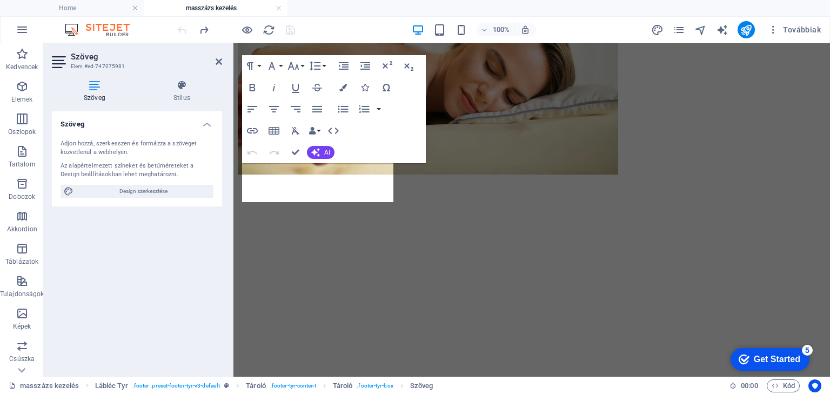
scroll to position [5541, 0]
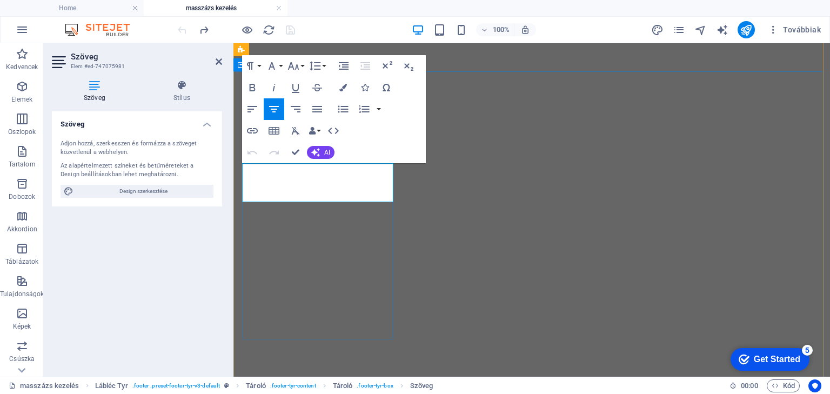
drag, startPoint x: 356, startPoint y: 181, endPoint x: 272, endPoint y: 168, distance: 85.2
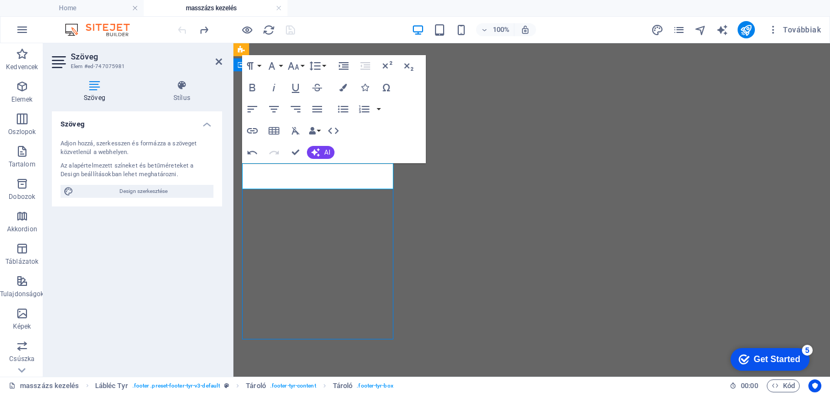
scroll to position [5072, 0]
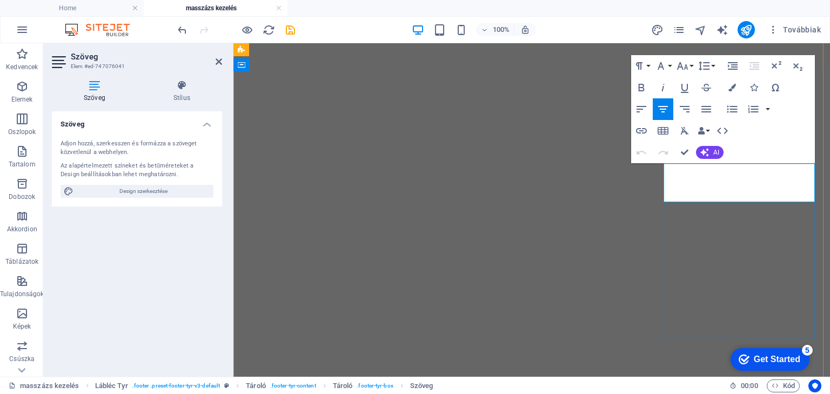
drag, startPoint x: 800, startPoint y: 193, endPoint x: 706, endPoint y: 171, distance: 97.1
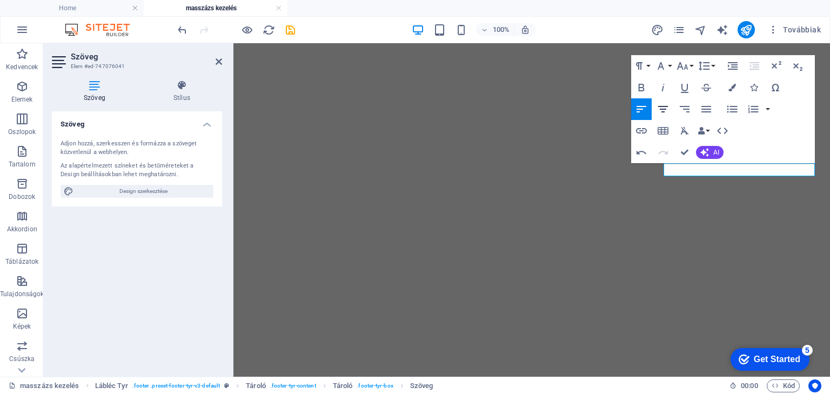
click at [665, 111] on icon "button" at bounding box center [662, 109] width 13 height 13
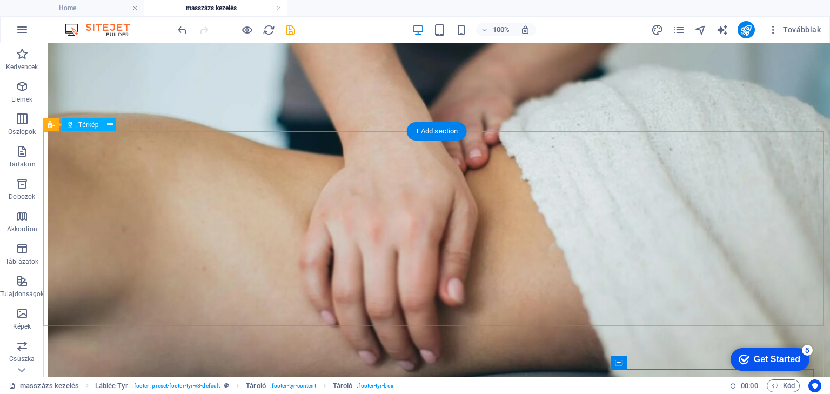
scroll to position [4813, 0]
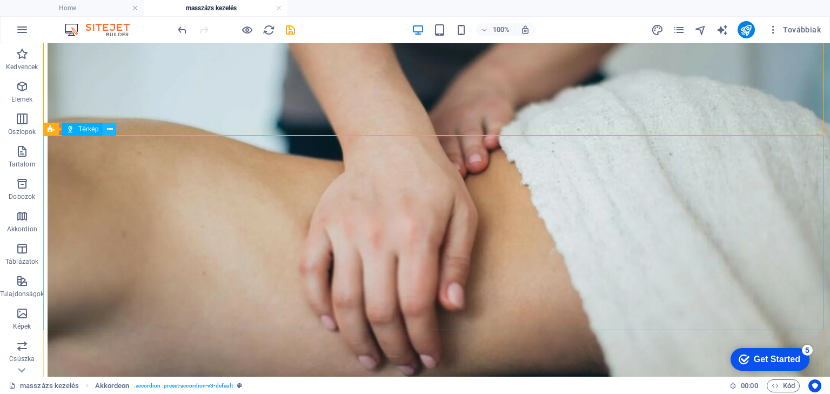
click at [110, 130] on icon at bounding box center [110, 129] width 6 height 11
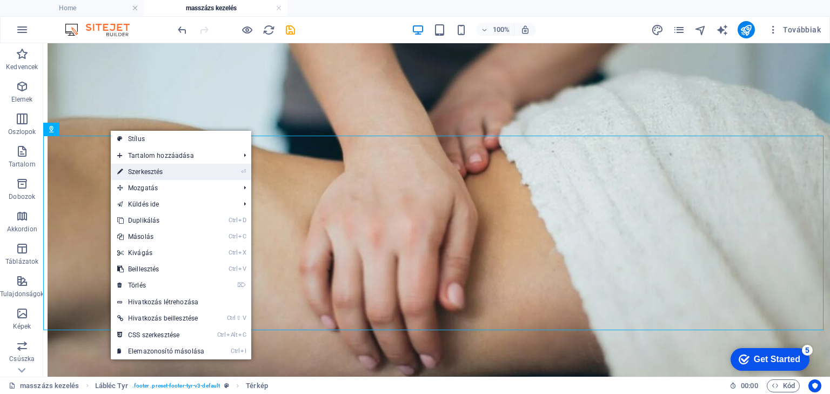
click at [140, 171] on link "⏎ Szerkesztés" at bounding box center [161, 172] width 100 height 16
select select "1"
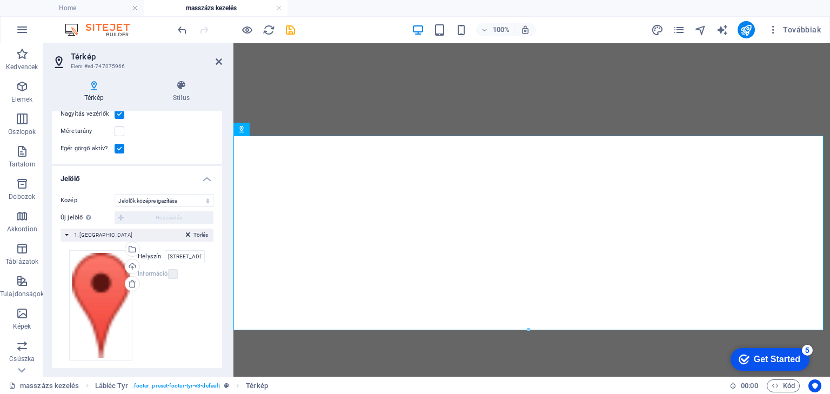
scroll to position [154, 0]
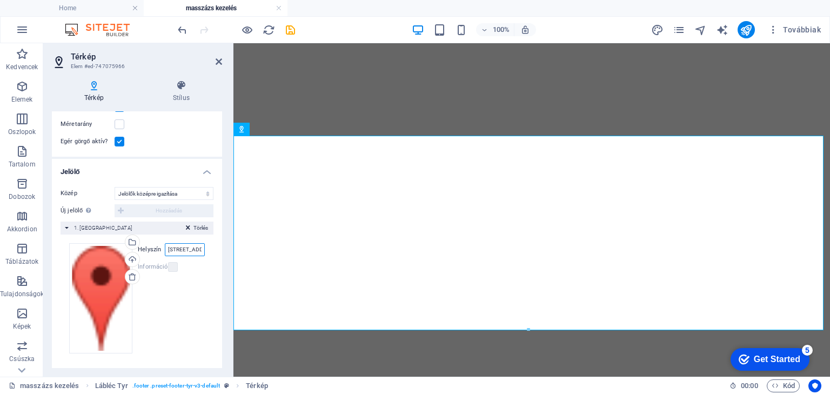
click at [191, 249] on input "Pillangó utca 12. 3.e/5, 1149 Budapest" at bounding box center [185, 249] width 40 height 13
type input "[GEOGRAPHIC_DATA]"
click at [210, 93] on h4 "Stílus" at bounding box center [181, 91] width 82 height 23
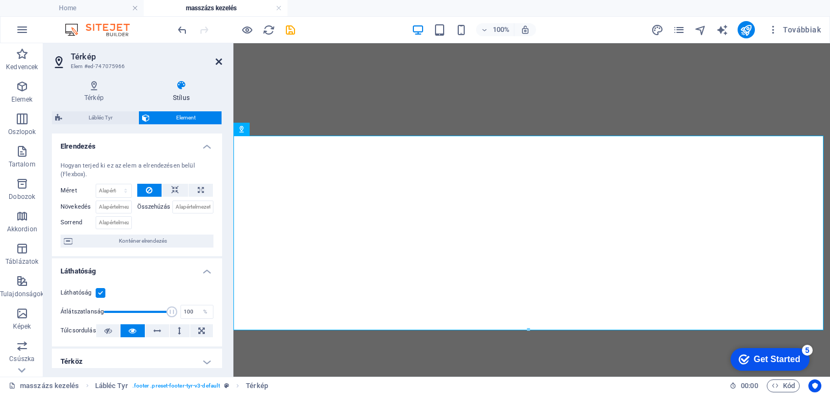
click at [218, 58] on icon at bounding box center [218, 61] width 6 height 9
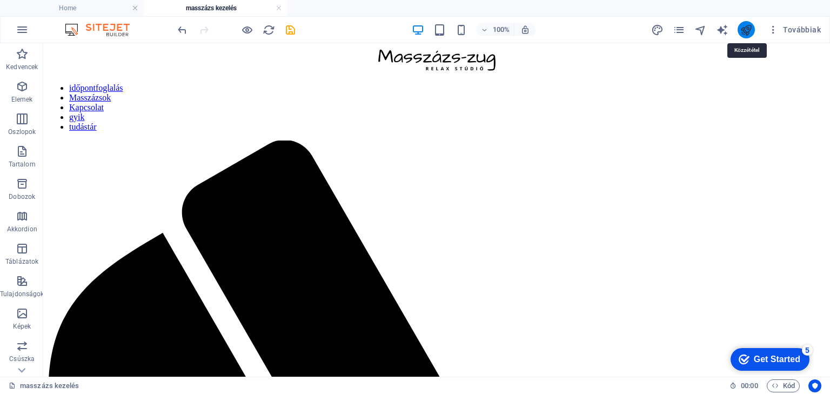
click at [745, 31] on icon "publish" at bounding box center [745, 30] width 12 height 12
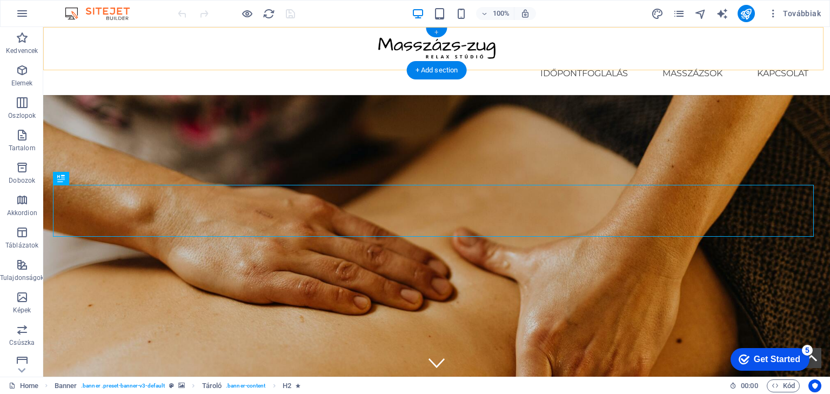
click at [439, 32] on div "+" at bounding box center [436, 33] width 21 height 10
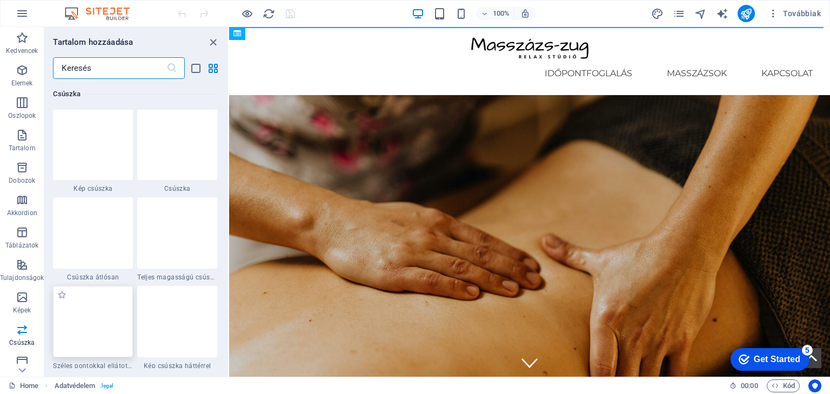
scroll to position [6210, 0]
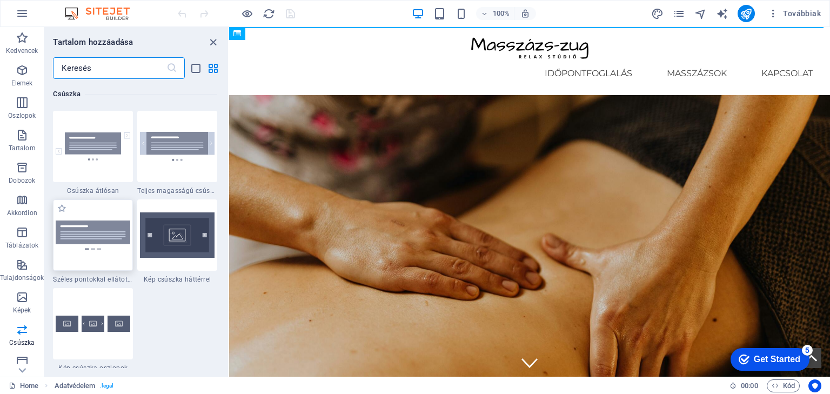
click at [101, 233] on img at bounding box center [93, 234] width 75 height 29
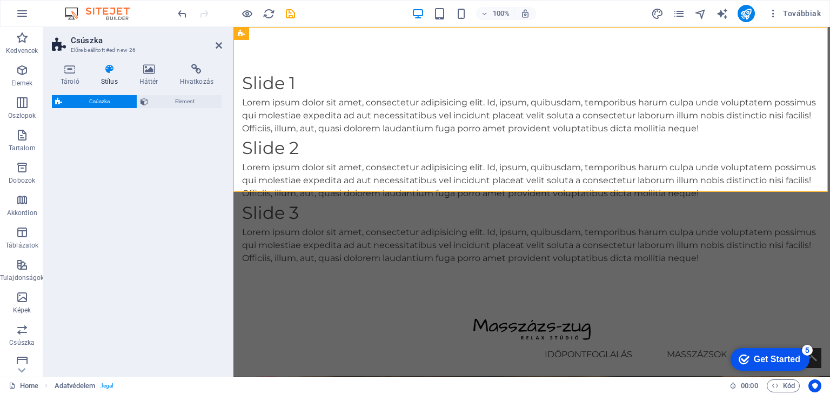
select select "rem"
select select "px"
select select "preset-slider-content-v3-wide-dots"
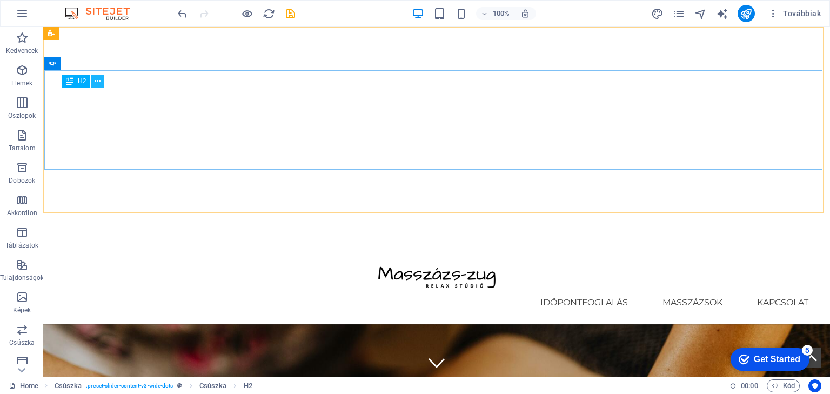
click at [96, 82] on icon at bounding box center [98, 81] width 6 height 11
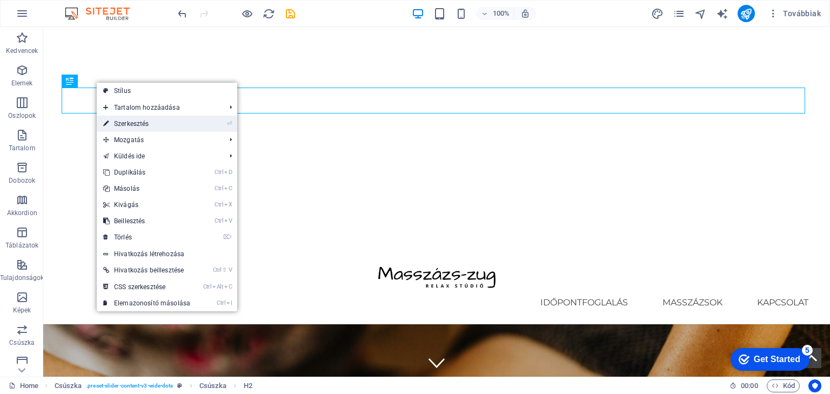
click at [132, 124] on link "⏎ Szerkesztés" at bounding box center [147, 124] width 100 height 16
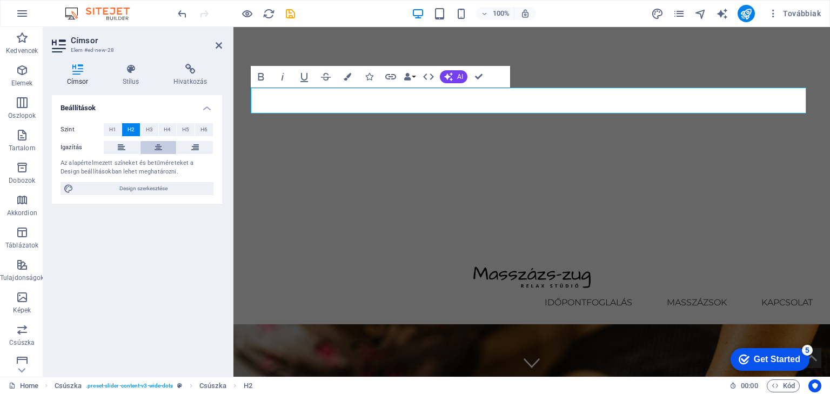
click at [159, 149] on icon at bounding box center [158, 147] width 8 height 13
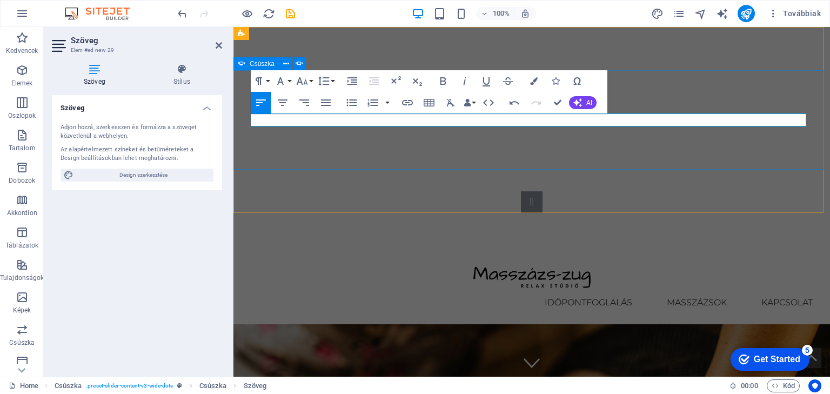
click at [402, 146] on div "Slide 3 Lorem ipsum dolor sit amet, consectetur adipisicing elit. Id, ipsum, qu…" at bounding box center [531, 141] width 596 height 143
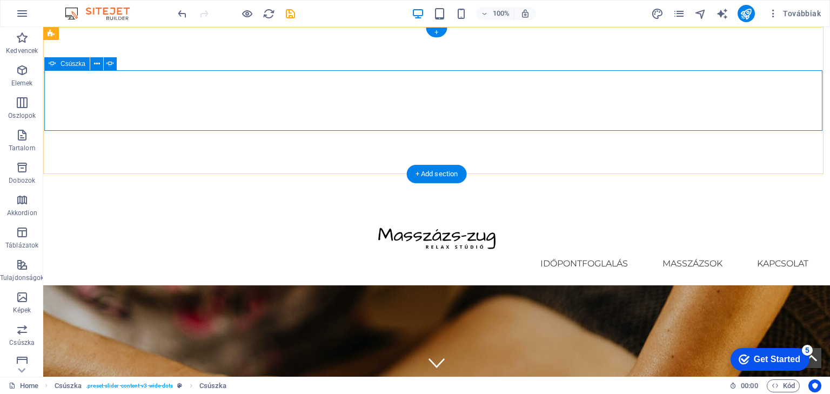
click at [82, 362] on button "2" at bounding box center [75, 363] width 14 height 3
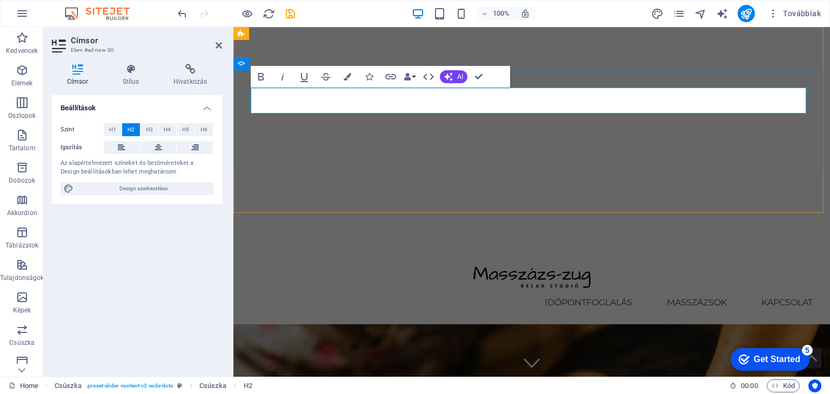
click at [165, 146] on button at bounding box center [158, 147] width 36 height 13
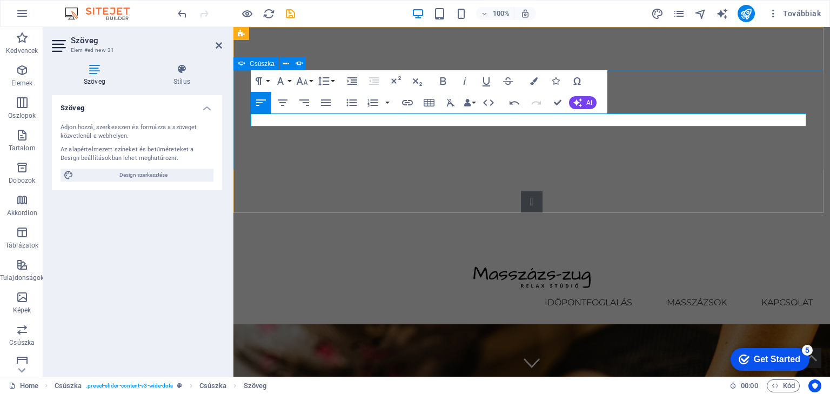
click at [427, 158] on div "Slide 3 Lorem ipsum dolor sit amet, consectetur adipisicing elit. Id, ipsum, qu…" at bounding box center [531, 141] width 596 height 143
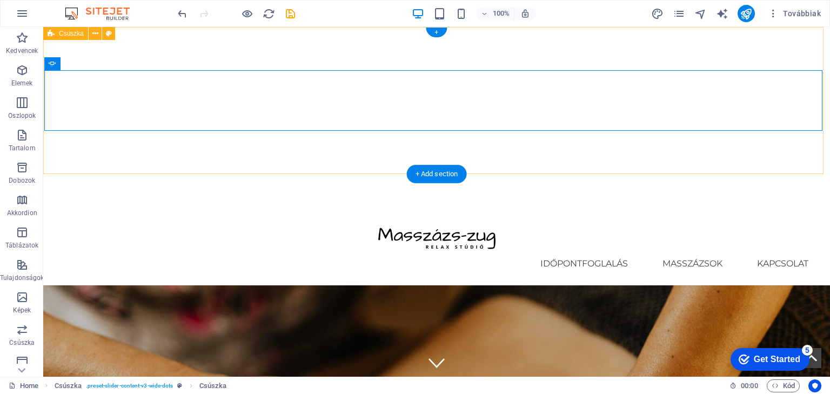
click at [415, 143] on div "Slide 3 Lorem ipsum dolor sit amet, consectetur adipisicing elit. Id, ipsum, qu…" at bounding box center [436, 122] width 786 height 190
click at [82, 349] on button "1" at bounding box center [75, 350] width 14 height 3
click at [82, 362] on button "2" at bounding box center [75, 363] width 14 height 3
click at [82, 375] on button "3" at bounding box center [75, 376] width 14 height 3
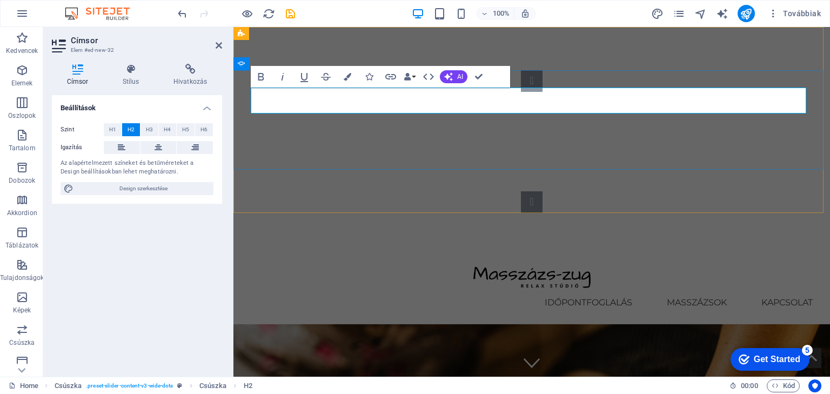
click at [158, 147] on icon at bounding box center [158, 147] width 8 height 13
click at [629, 194] on div "​KERESS TELEFONON: +3630 7366789 Lorem ipsum dolor sit amet, consectetur adipis…" at bounding box center [531, 141] width 596 height 229
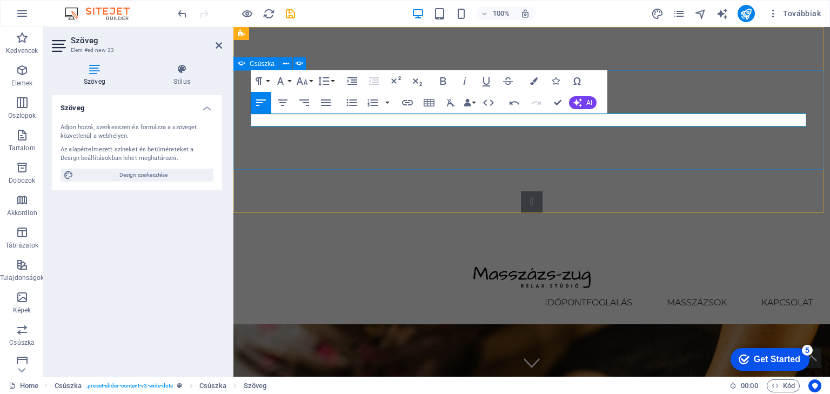
click at [602, 163] on div "KERESS TELEFONON: +3630 7366789 Lorem ipsum dolor sit amet, consectetur adipisi…" at bounding box center [531, 141] width 596 height 143
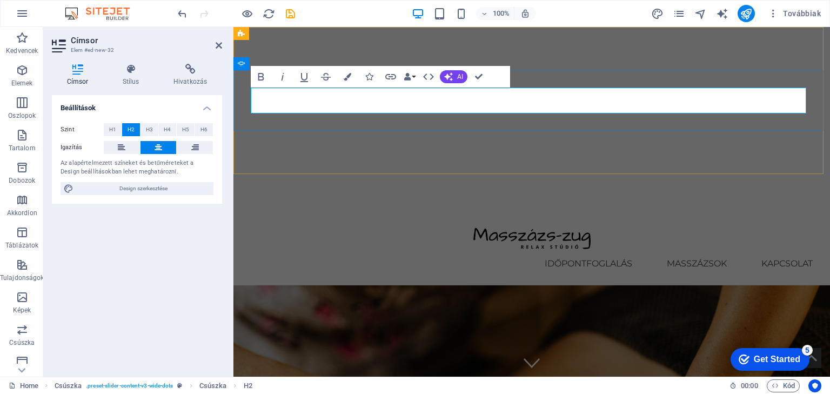
click at [645, 156] on div "KERESS TELEFONON: +3630 7366789 EZ A MASSZÁZS WEBOLDAL ELADÓ! DOMAIN + TÁRHELYR…" at bounding box center [531, 122] width 596 height 190
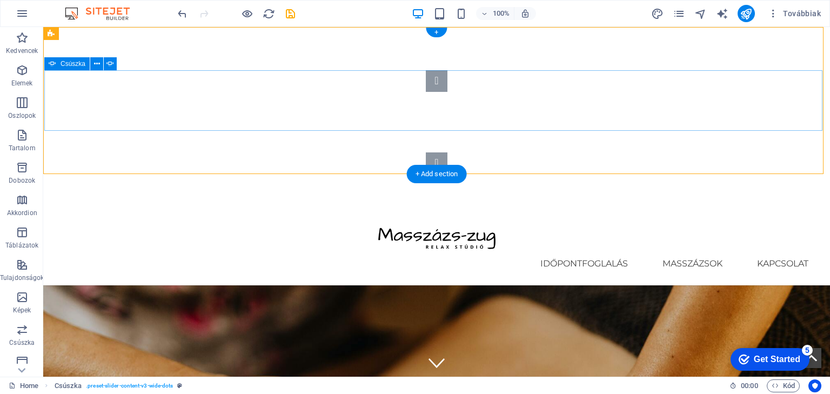
click at [82, 362] on button "2" at bounding box center [75, 363] width 14 height 3
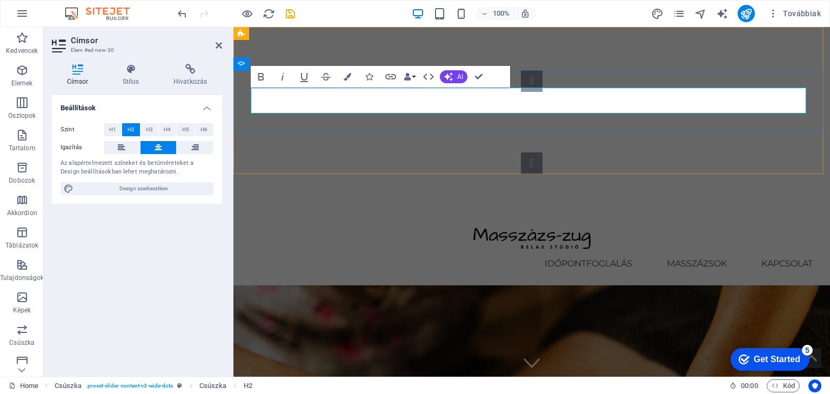
click at [612, 156] on div "+3630 7366789 EZ A MASSZÁZS WEBOLDAL ELADÓ! DOMAIN + TÁRHELYRE TELEPÍTÉS + BETA…" at bounding box center [531, 122] width 596 height 190
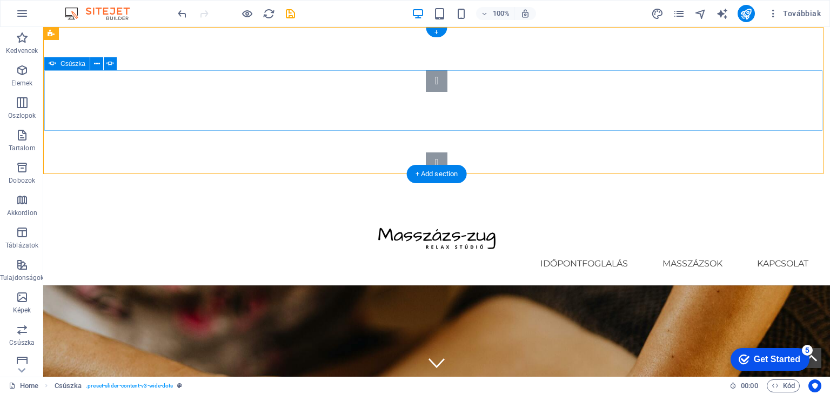
click at [82, 349] on button "1" at bounding box center [75, 350] width 14 height 3
click at [82, 362] on button "2" at bounding box center [75, 363] width 14 height 3
click at [82, 375] on button "3" at bounding box center [75, 376] width 14 height 3
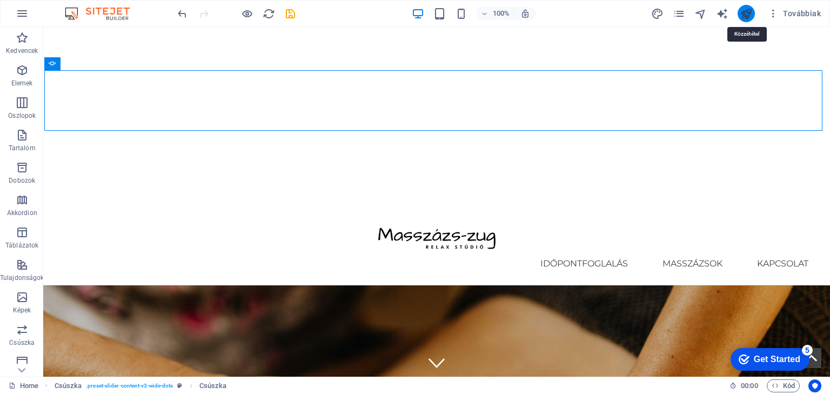
click at [750, 13] on icon "publish" at bounding box center [745, 14] width 12 height 12
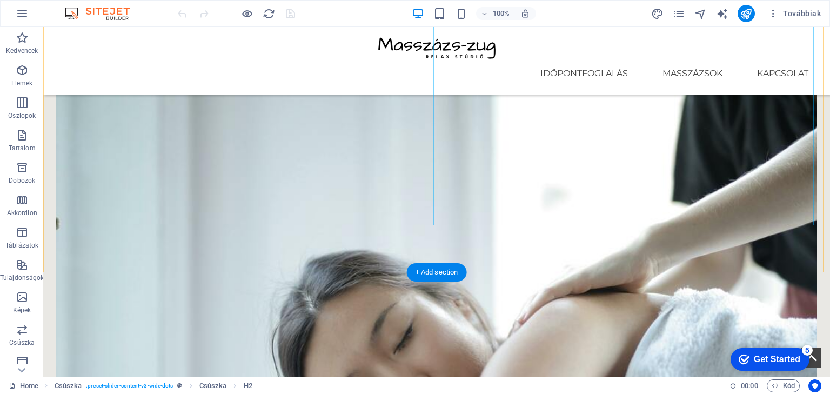
scroll to position [1080, 0]
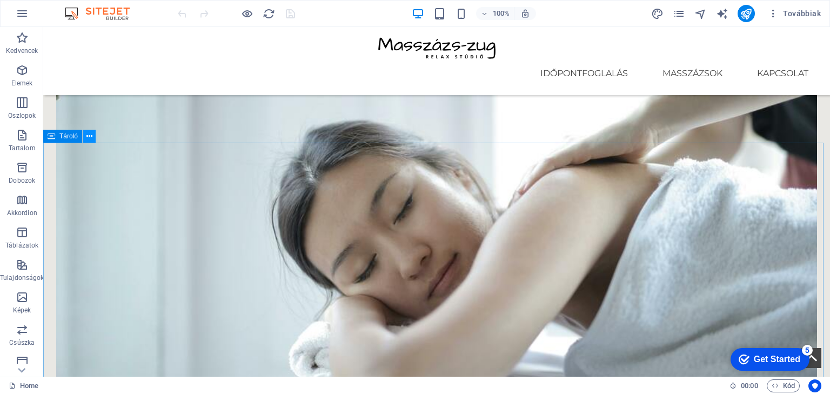
click at [86, 136] on icon at bounding box center [89, 136] width 6 height 11
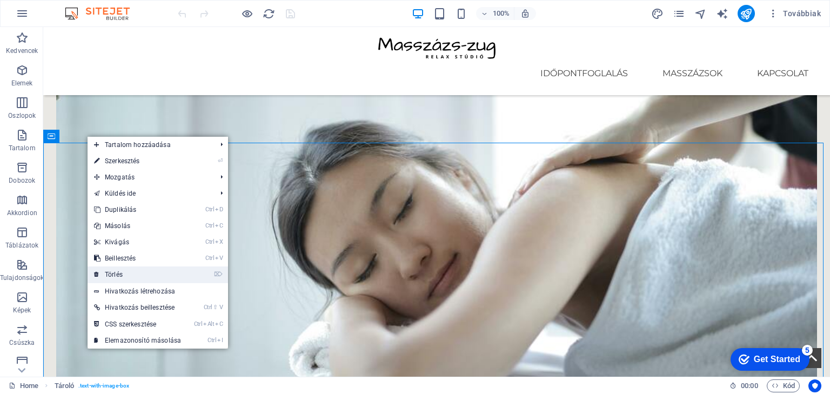
click at [129, 273] on link "⌦ Törlés" at bounding box center [137, 274] width 100 height 16
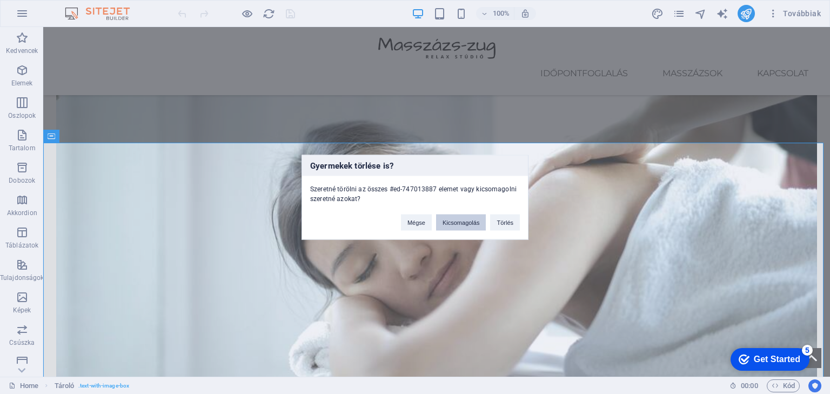
click at [458, 223] on button "Kicsomagolás" at bounding box center [461, 222] width 50 height 16
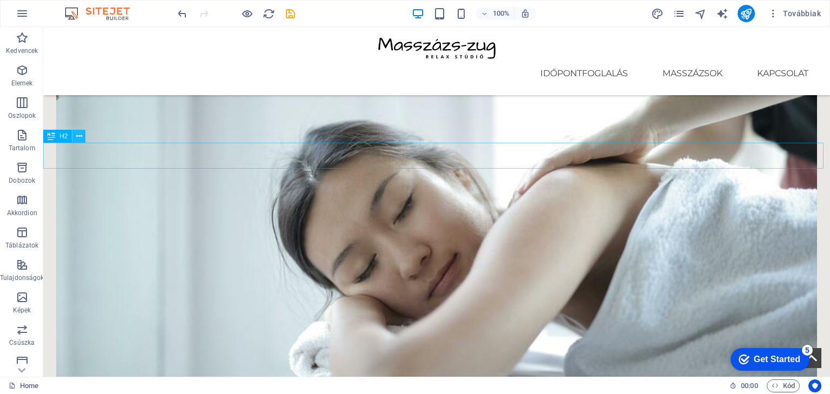
click at [82, 137] on icon at bounding box center [79, 136] width 6 height 11
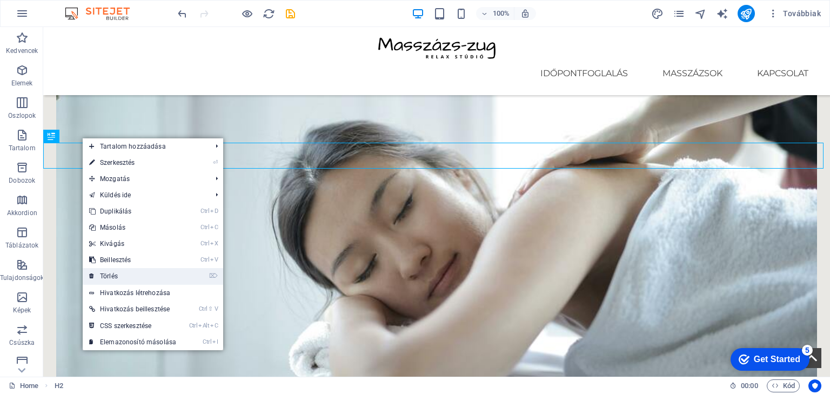
click at [140, 272] on link "⌦ Törlés" at bounding box center [133, 276] width 100 height 16
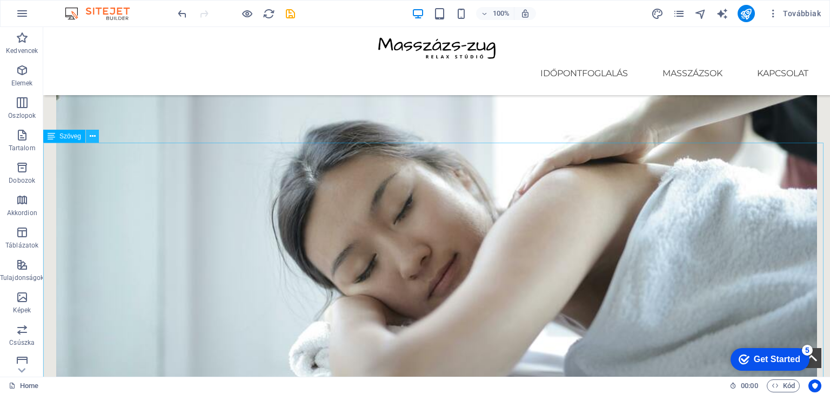
click at [90, 138] on icon at bounding box center [93, 136] width 6 height 11
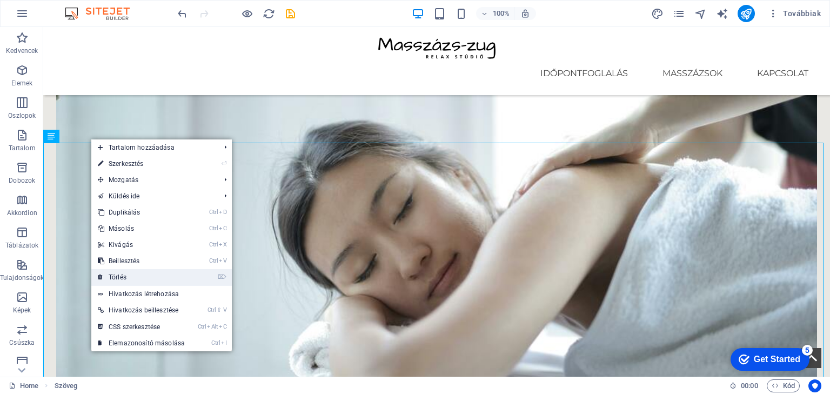
click at [164, 277] on link "⌦ Törlés" at bounding box center [141, 277] width 100 height 16
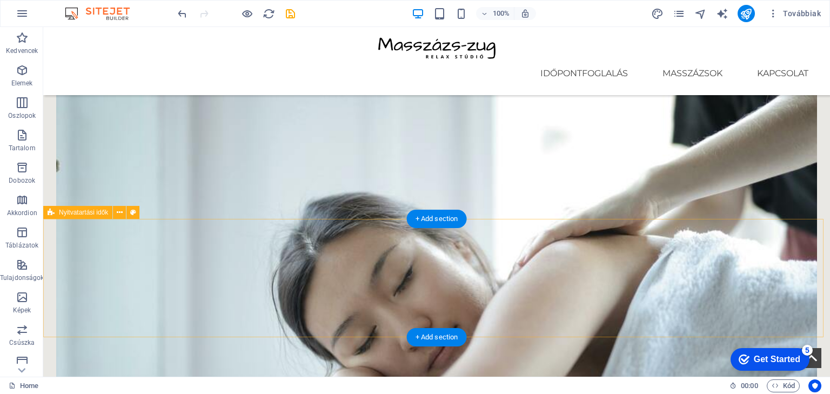
scroll to position [951, 0]
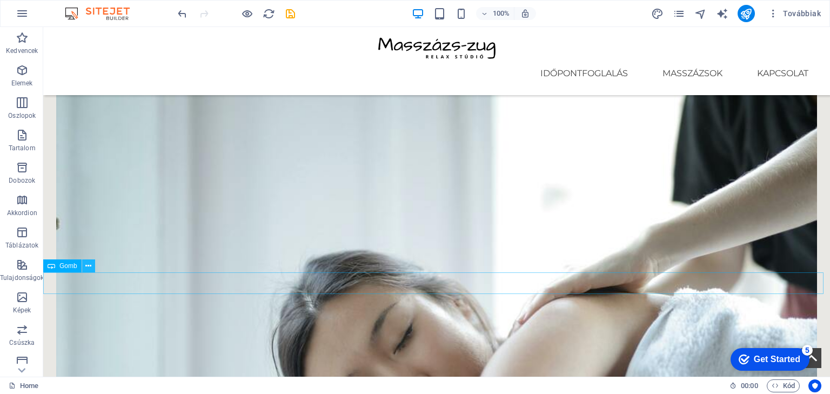
click at [89, 267] on icon at bounding box center [88, 265] width 6 height 11
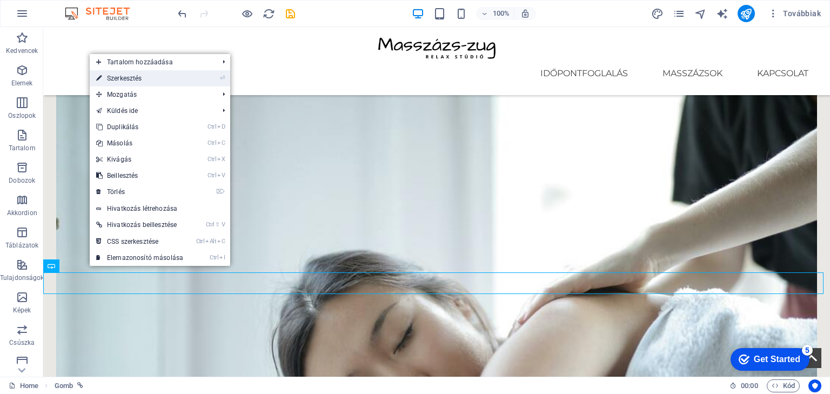
click at [140, 80] on link "⏎ Szerkesztés" at bounding box center [140, 78] width 100 height 16
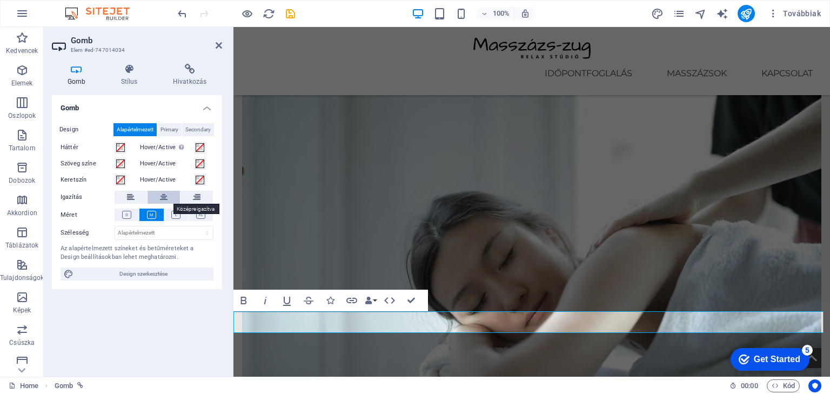
click at [158, 198] on button at bounding box center [163, 197] width 32 height 13
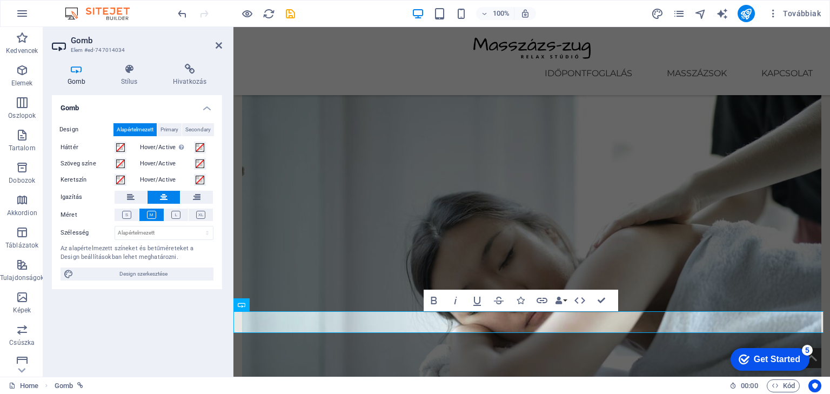
click at [183, 308] on div "Gomb Design Alapértelmezett Primary Secondary Háttér Hover/Active Az előnézeti …" at bounding box center [137, 231] width 170 height 273
click at [215, 43] on icon at bounding box center [218, 45] width 6 height 9
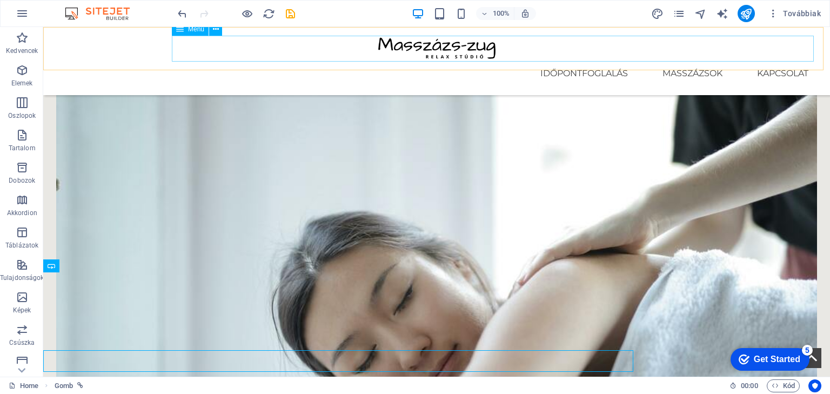
scroll to position [951, 0]
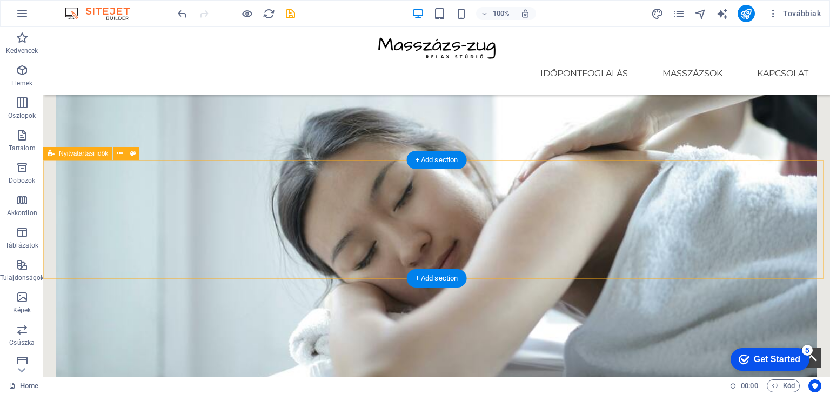
scroll to position [1080, 0]
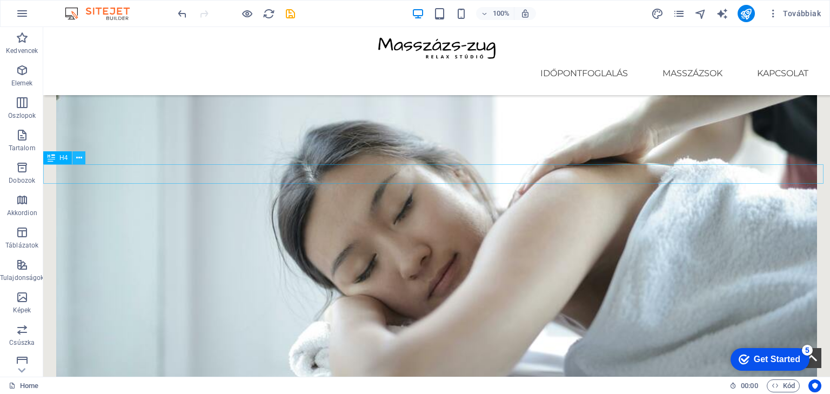
click at [79, 159] on icon at bounding box center [79, 157] width 6 height 11
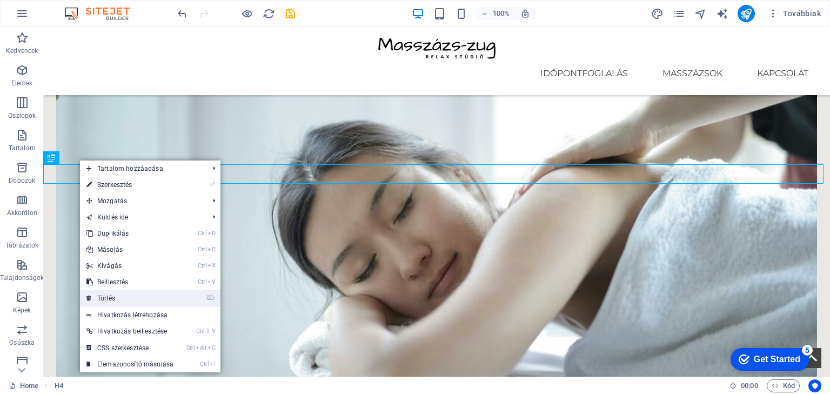
click at [126, 295] on link "⌦ Törlés" at bounding box center [130, 298] width 100 height 16
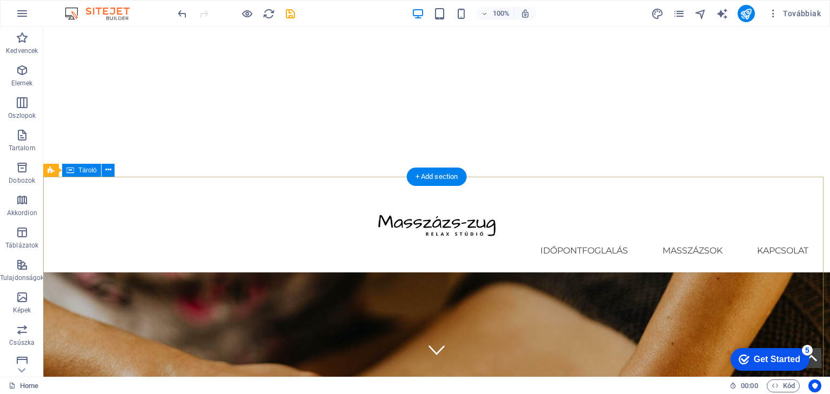
scroll to position [0, 0]
